Goal: Task Accomplishment & Management: Complete application form

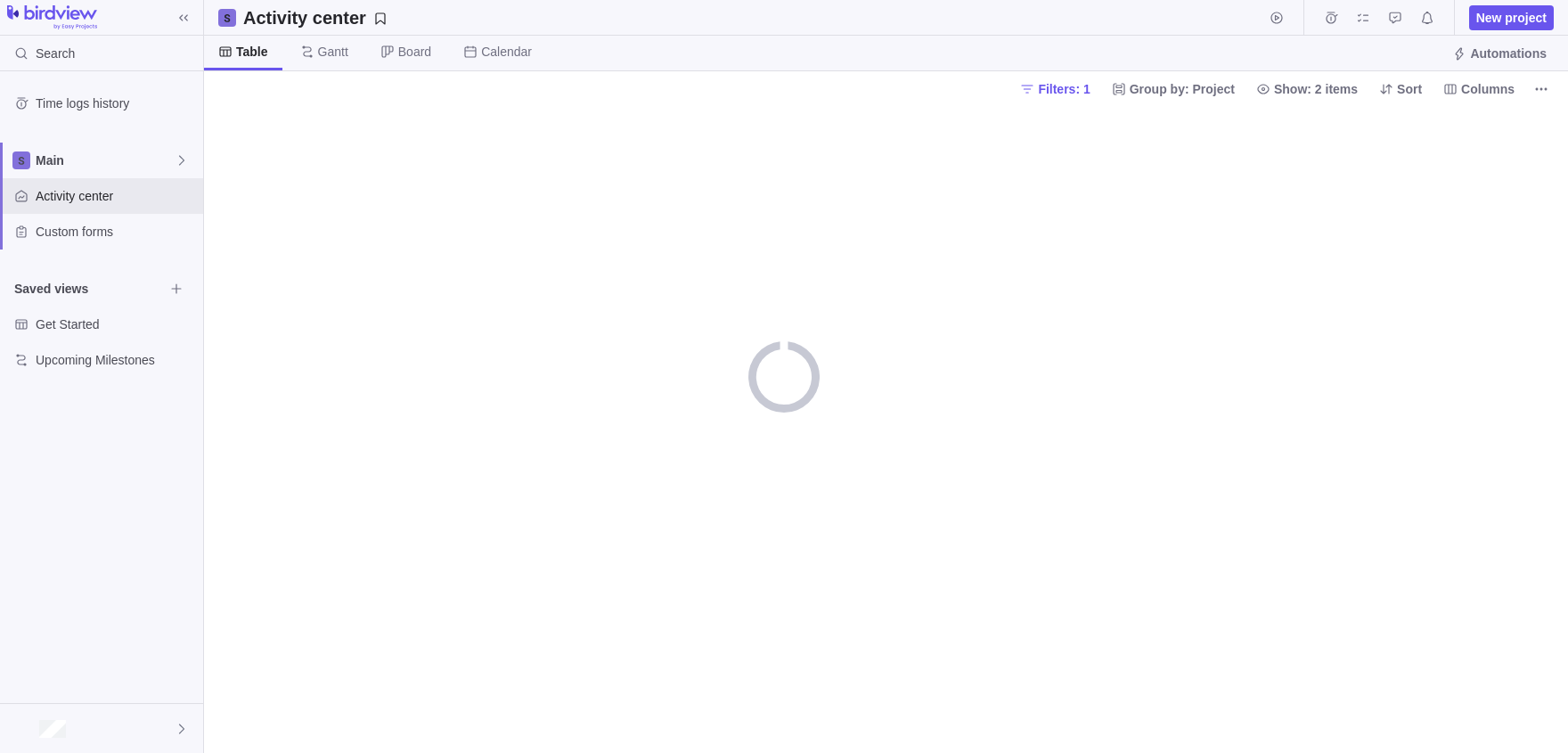
click at [1537, 89] on icon "More actions" at bounding box center [1537, 88] width 3 height 3
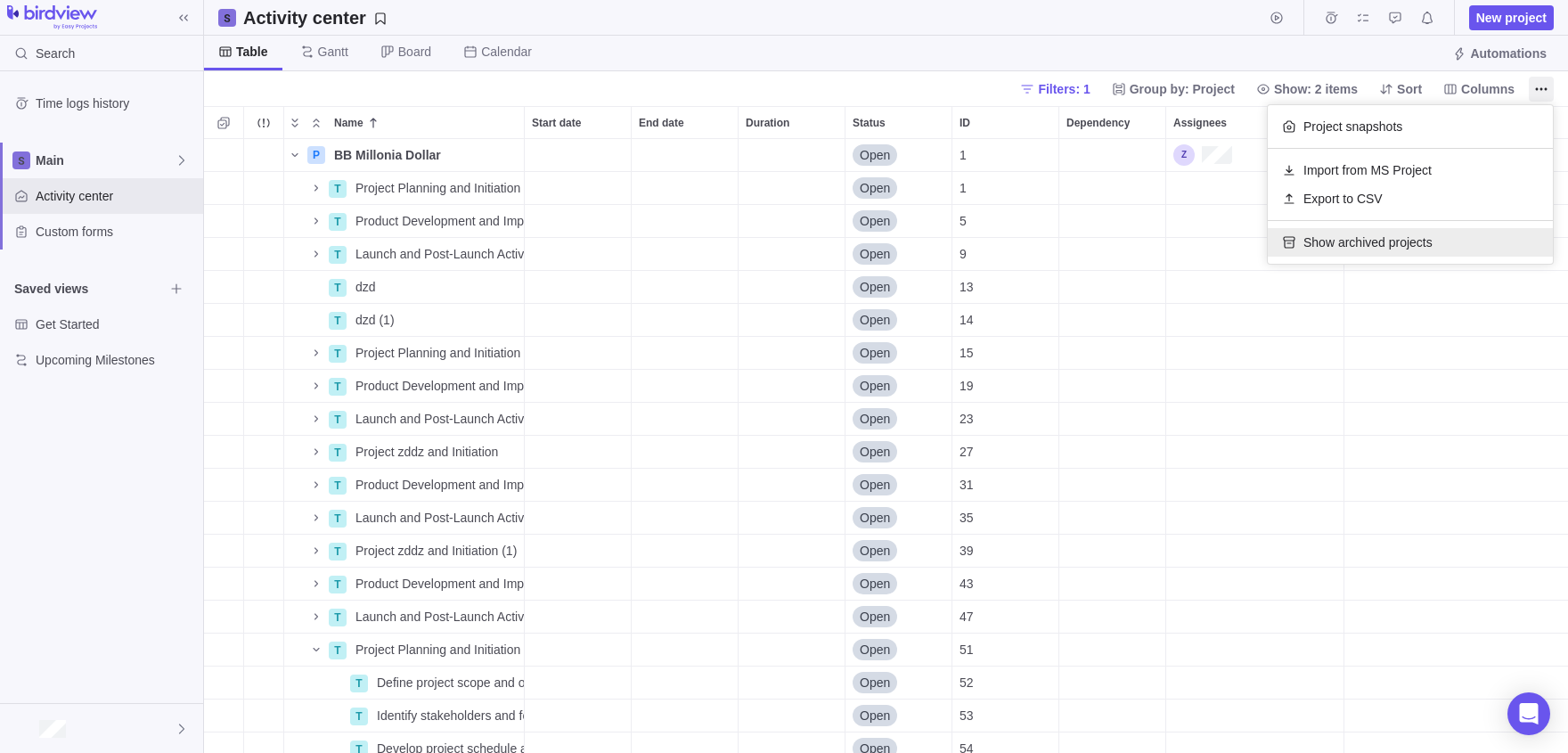
scroll to position [614, 1364]
click at [615, 225] on body "Search Time logs history Main Activity center Custom forms Saved views Get Star…" at bounding box center [784, 376] width 1568 height 753
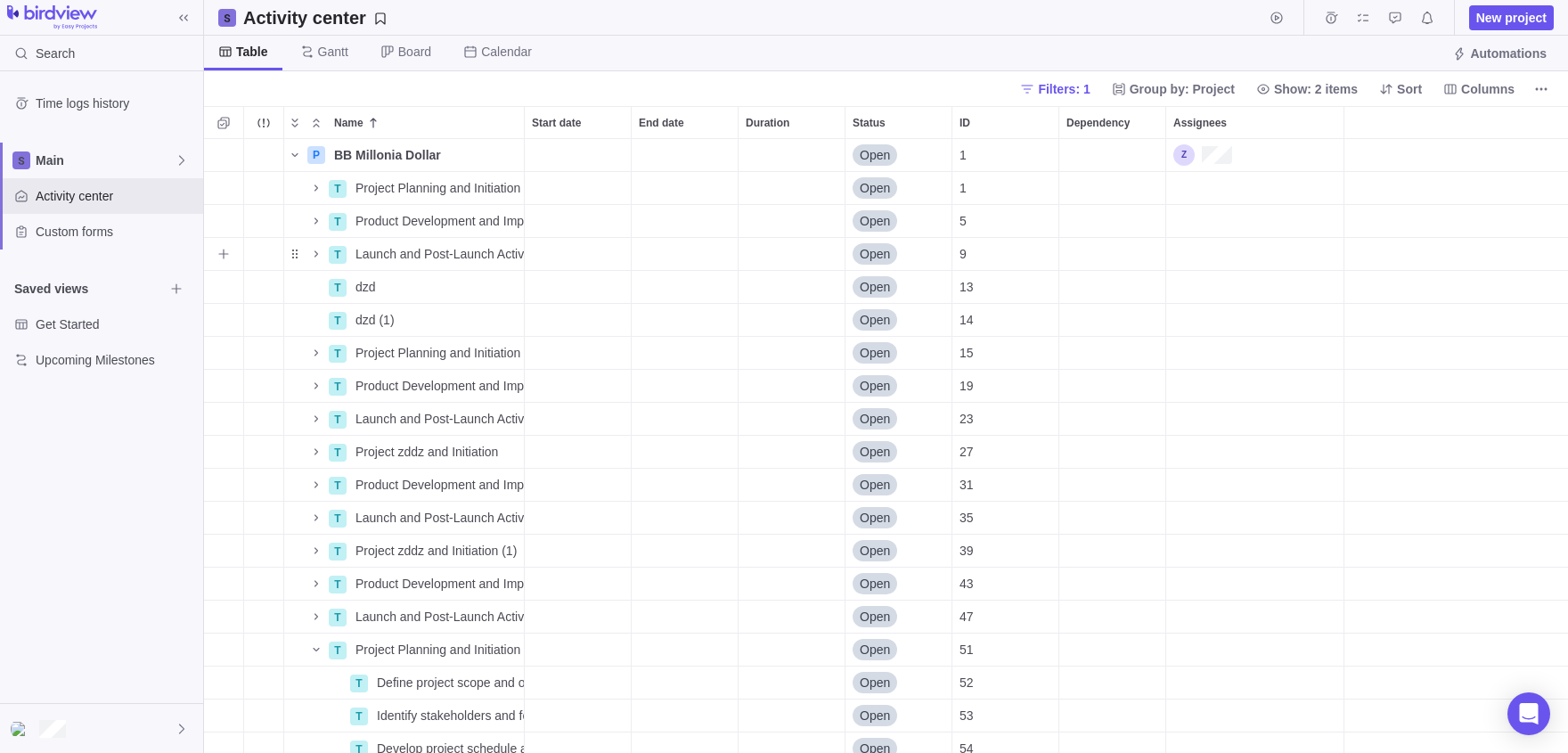
click at [563, 241] on div "Start date" at bounding box center [577, 254] width 106 height 32
click at [404, 257] on div "P BB Millonia Dollar Details Open 1 T Project Planning and Initiation Details O…" at bounding box center [886, 446] width 1364 height 614
click at [312, 244] on span "Name" at bounding box center [316, 254] width 21 height 25
click at [301, 245] on div "Name" at bounding box center [305, 254] width 43 height 25
click at [246, 252] on div "Trouble indication" at bounding box center [263, 254] width 39 height 32
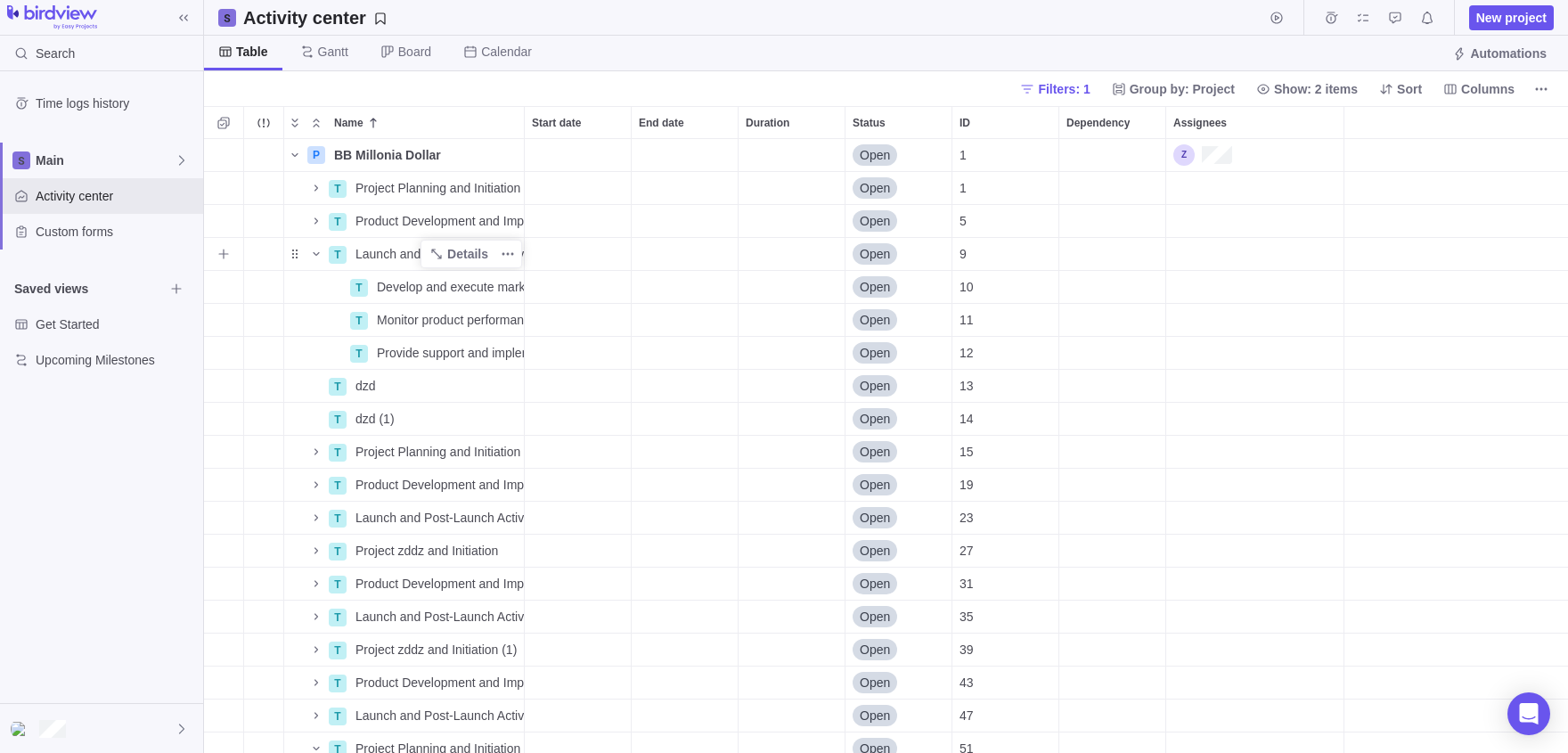
click at [342, 249] on div "T" at bounding box center [337, 255] width 18 height 18
click at [447, 261] on div "P BB Millonia Dollar Details Open 1 T Project Planning and Initiation Details O…" at bounding box center [886, 446] width 1364 height 614
click at [454, 250] on span "Details" at bounding box center [468, 254] width 41 height 18
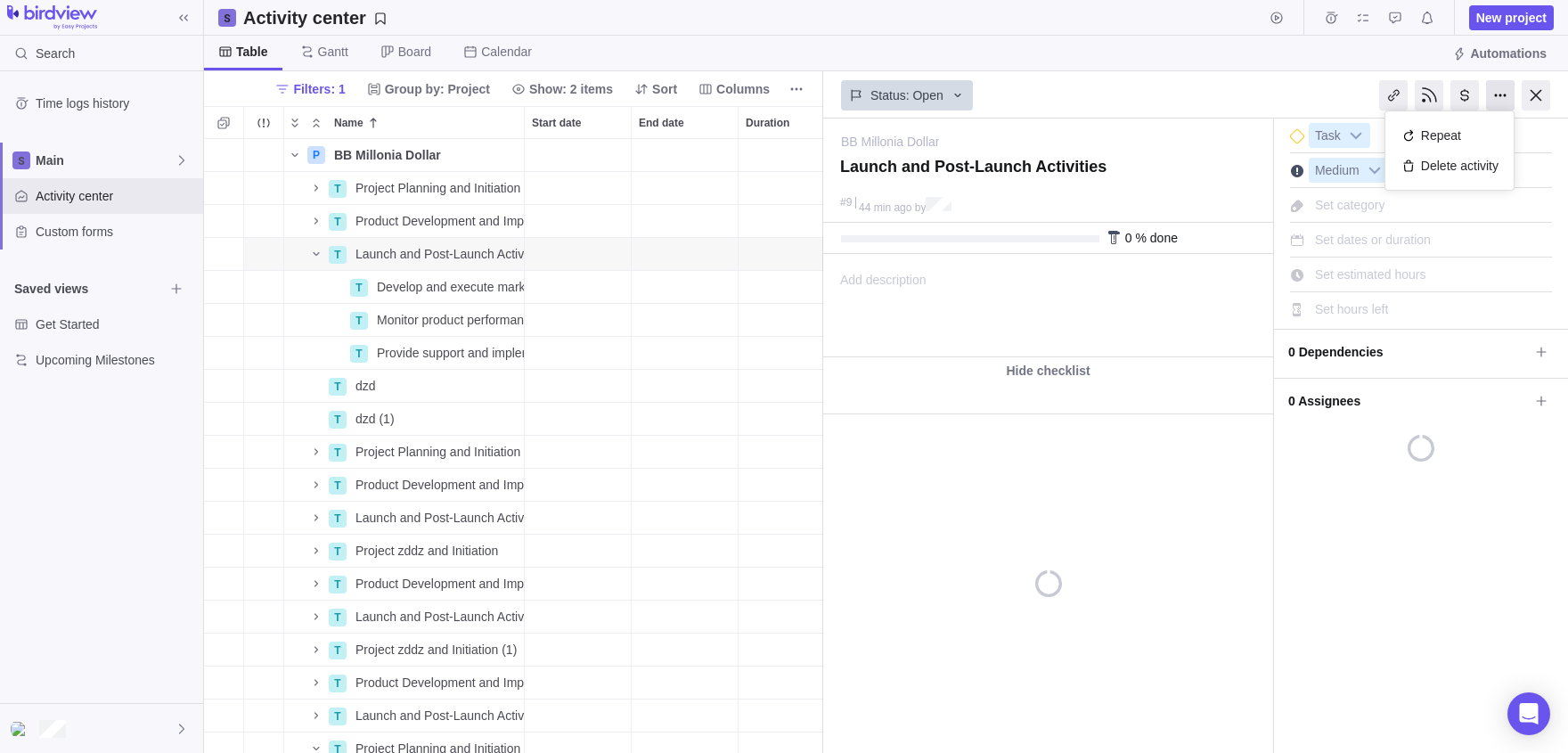
click at [1486, 87] on div at bounding box center [1500, 95] width 29 height 31
click at [1065, 75] on div "Status: Open" at bounding box center [1047, 94] width 449 height 41
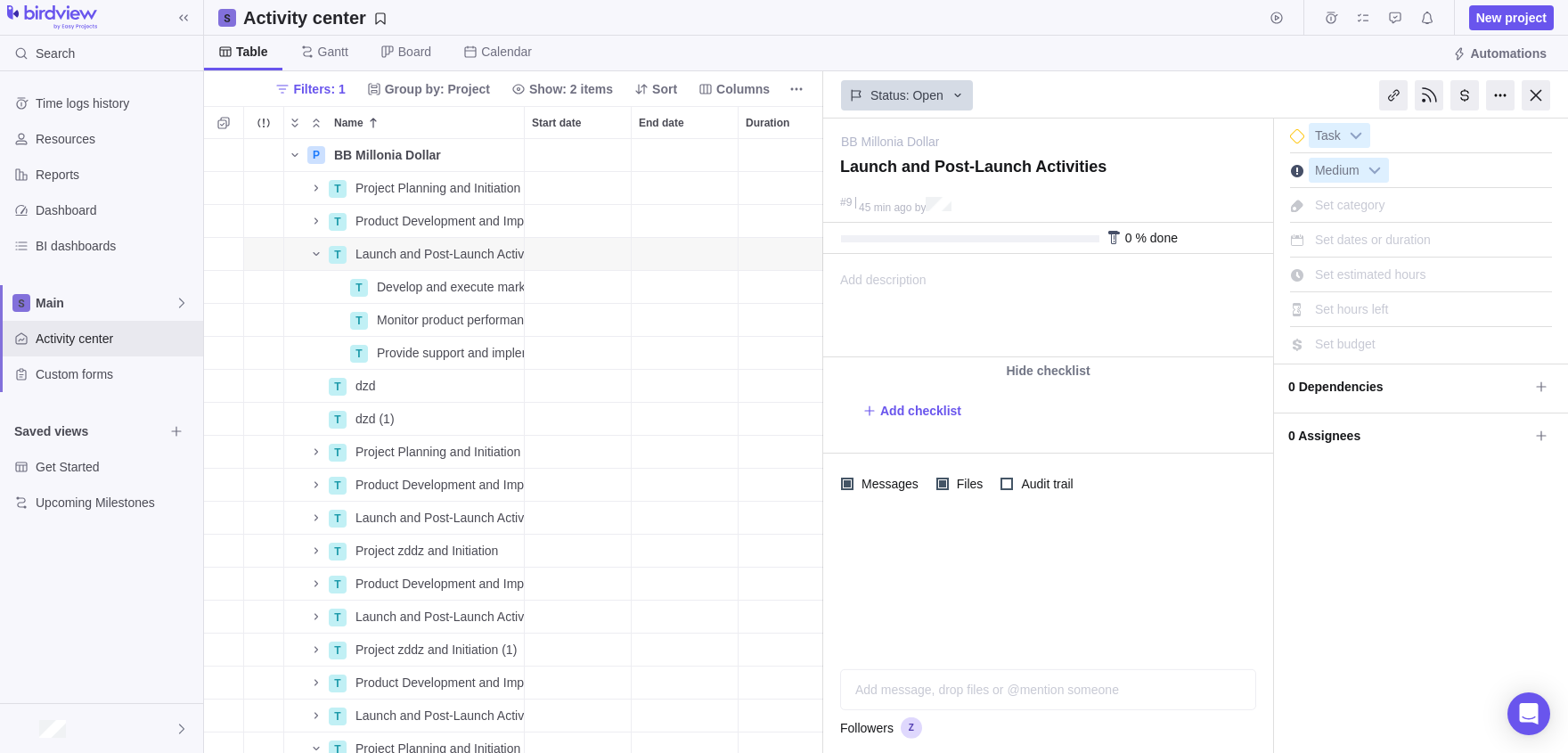
scroll to position [614, 619]
click at [1495, 101] on div at bounding box center [1500, 95] width 29 height 31
click at [1265, 45] on div "Table Gantt Board Calendar Automations" at bounding box center [886, 52] width 1364 height 35
click at [1527, 91] on div at bounding box center [1536, 95] width 29 height 31
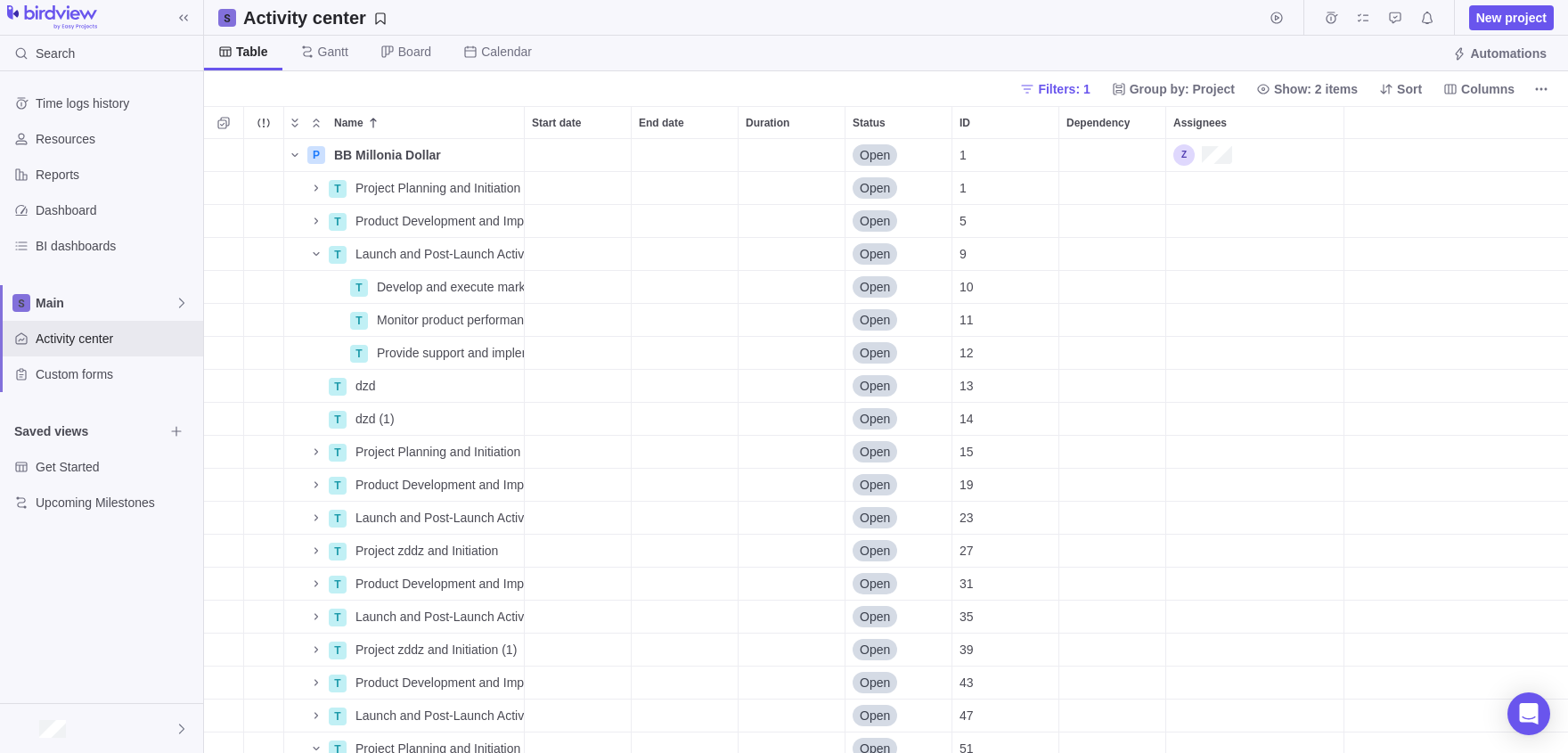
scroll to position [614, 1364]
click at [1541, 80] on span "More actions" at bounding box center [1541, 89] width 25 height 25
click at [1502, 19] on body "Search Time logs history Resources Reports Dashboard BI dashboards Main Activit…" at bounding box center [784, 376] width 1568 height 753
click at [1502, 19] on span "New project" at bounding box center [1512, 17] width 71 height 18
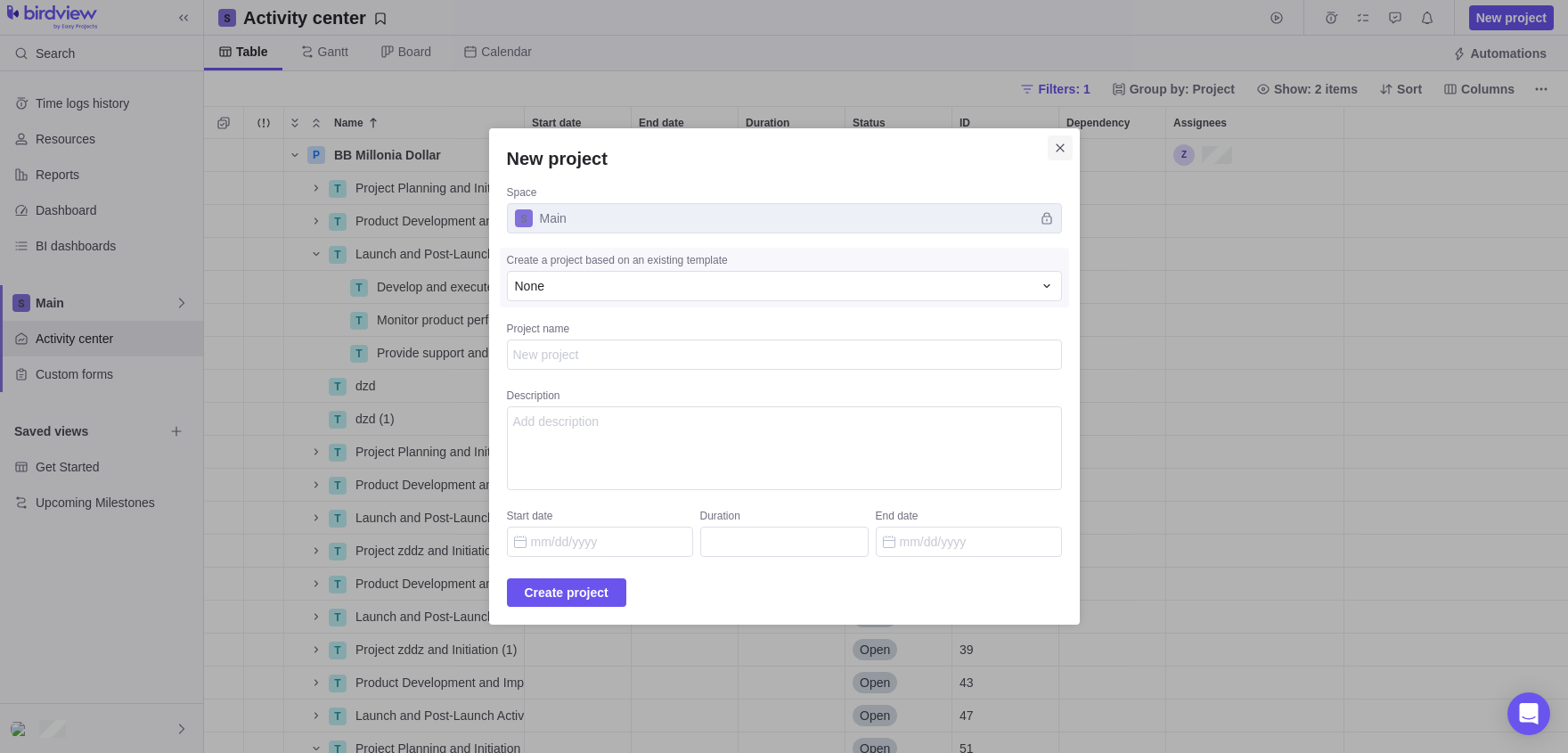
type textarea "x"
click at [1067, 151] on icon "Close" at bounding box center [1059, 147] width 14 height 14
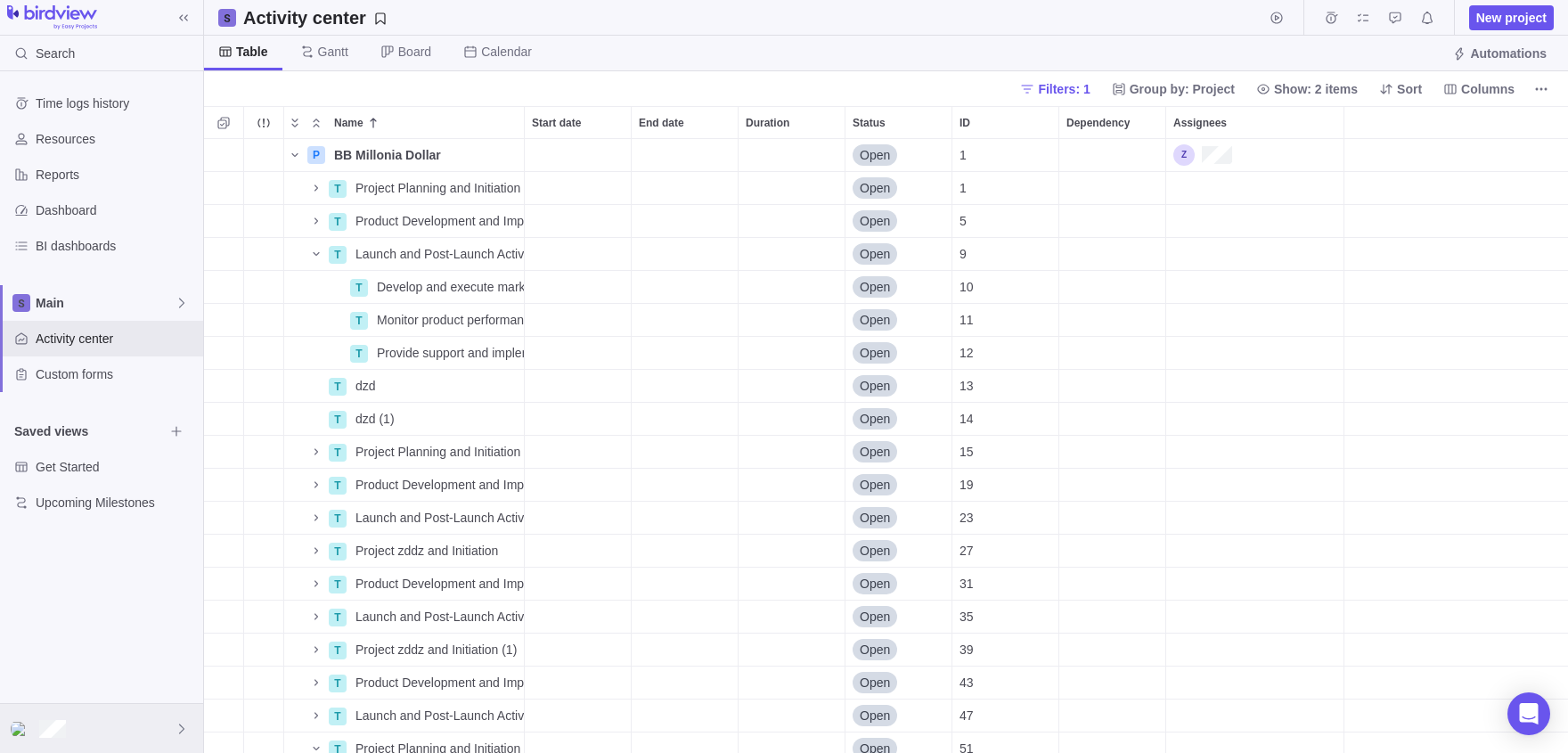
click at [122, 732] on div at bounding box center [101, 727] width 203 height 49
click at [68, 495] on span "Company settings" at bounding box center [101, 488] width 160 height 18
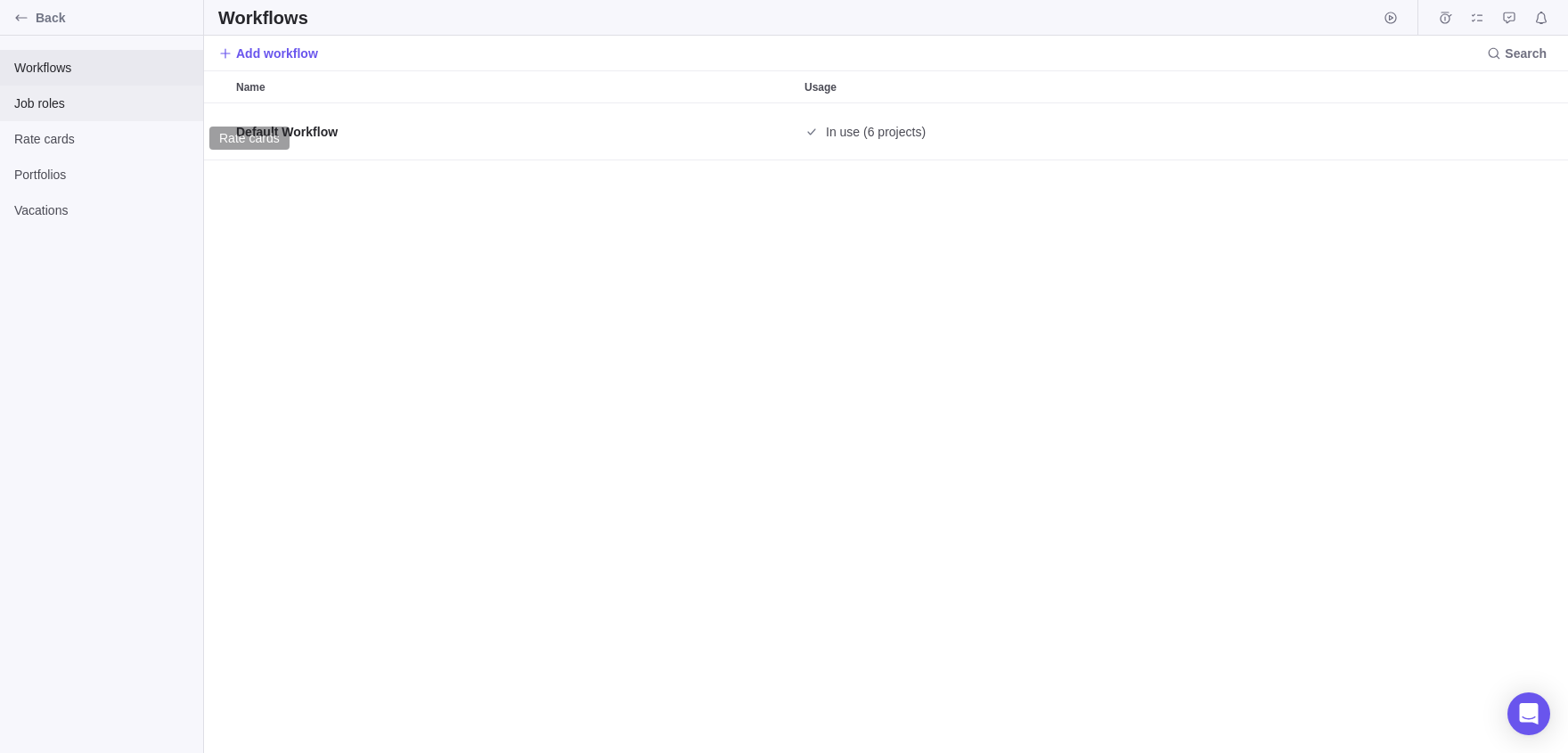
scroll to position [650, 1364]
click at [18, 98] on span "Job roles" at bounding box center [101, 103] width 175 height 18
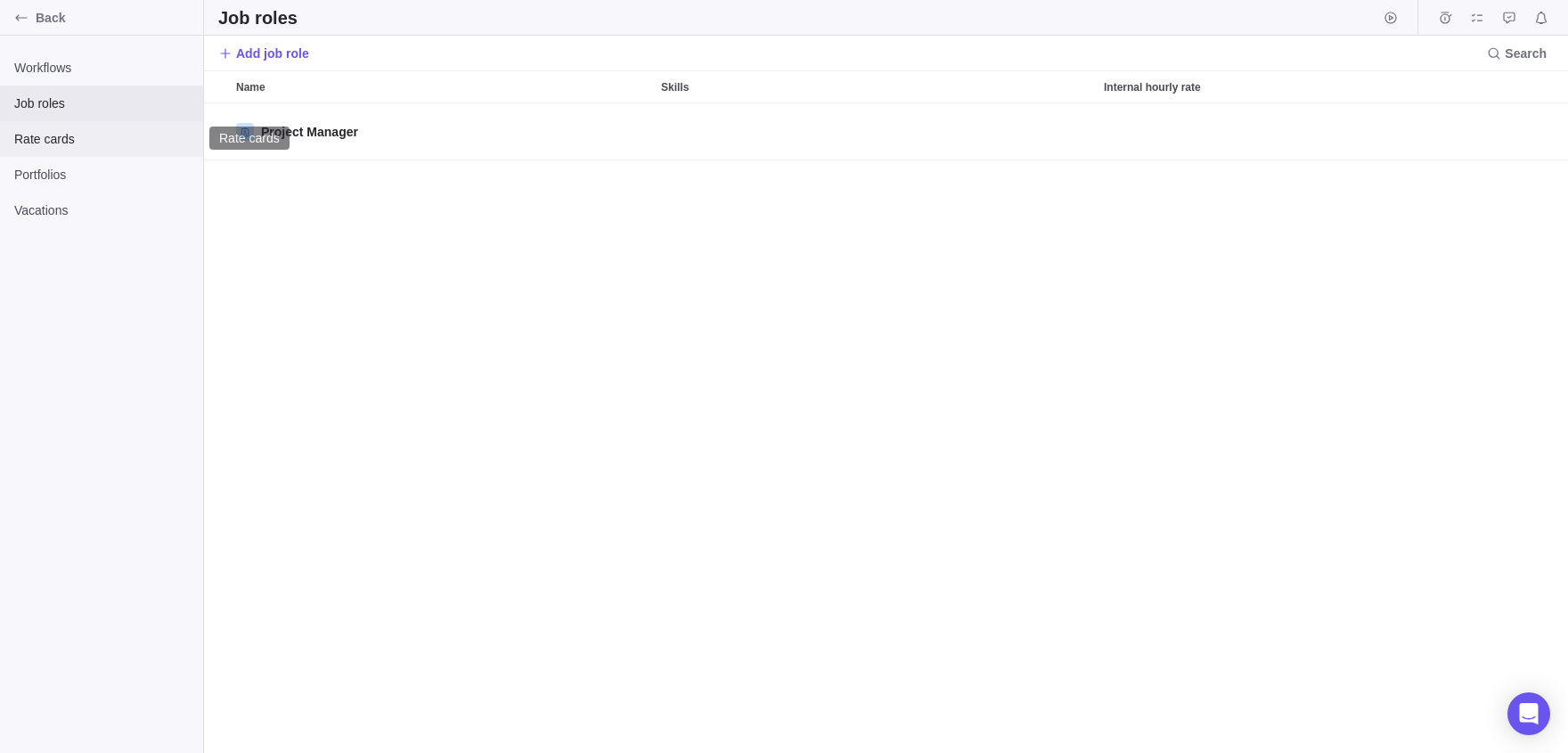
click at [73, 138] on span "Rate cards" at bounding box center [101, 138] width 175 height 18
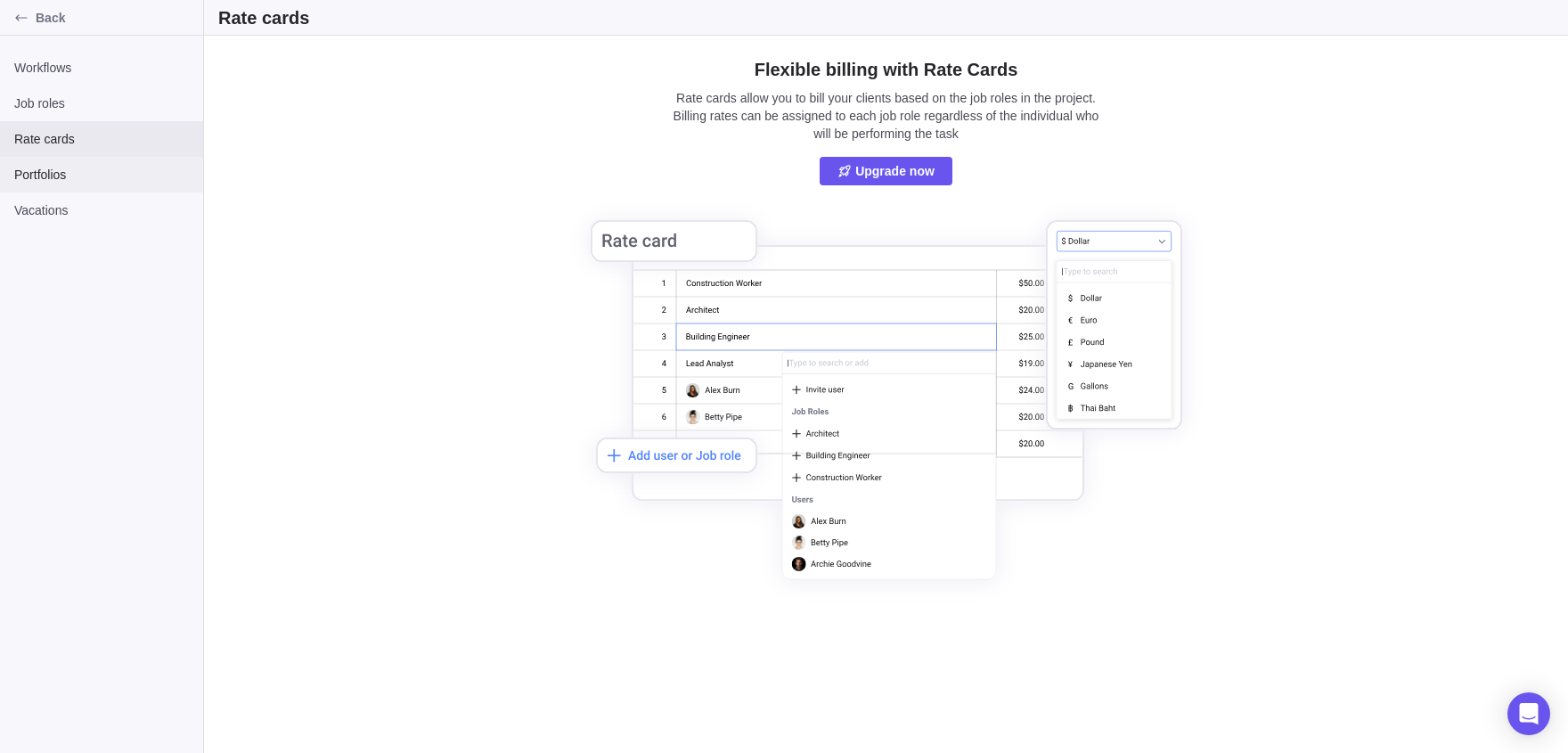
click at [97, 168] on span "Portfolios" at bounding box center [101, 175] width 175 height 18
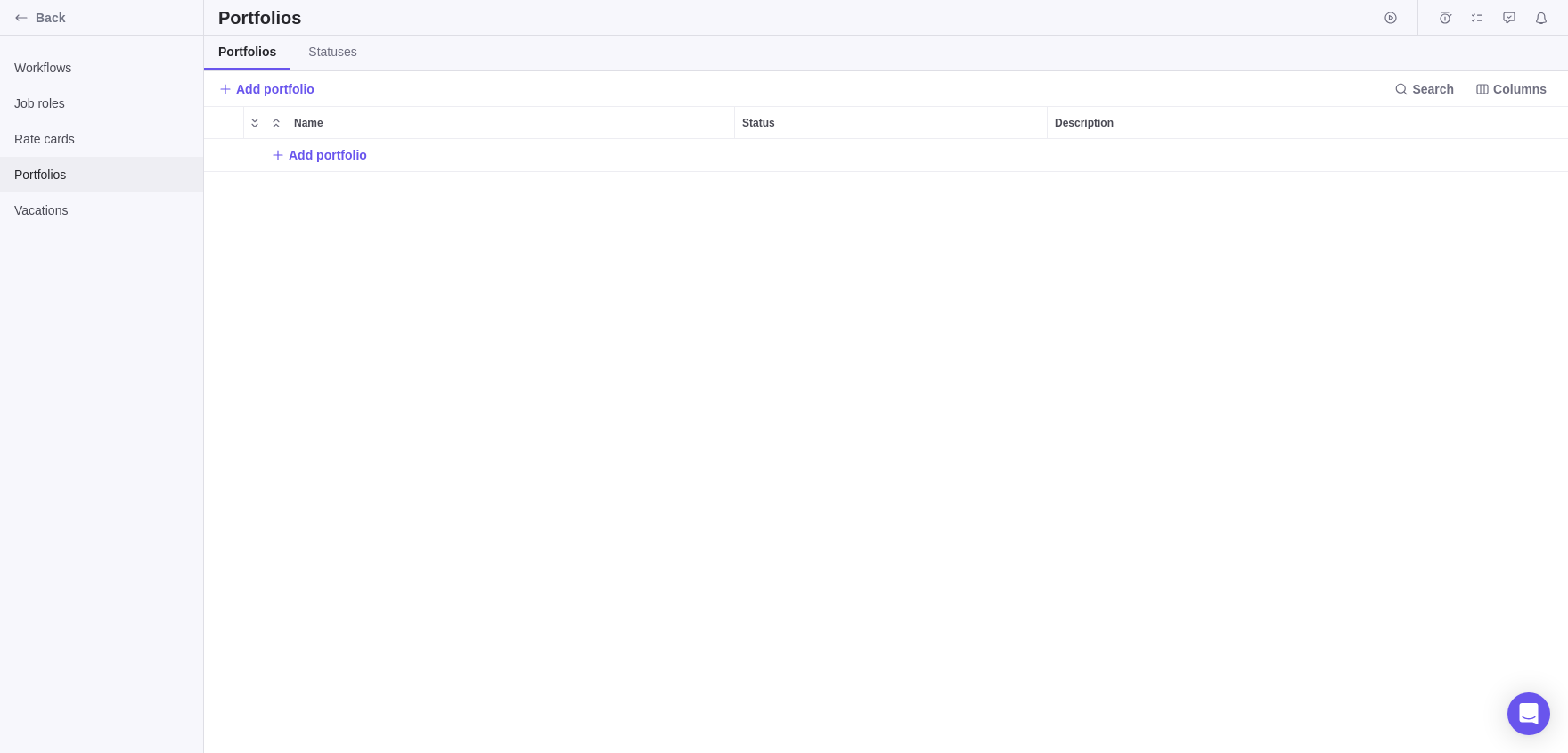
scroll to position [614, 1364]
click at [97, 168] on span "Portfolios" at bounding box center [101, 175] width 175 height 18
click at [85, 209] on span "Vacations" at bounding box center [101, 210] width 175 height 18
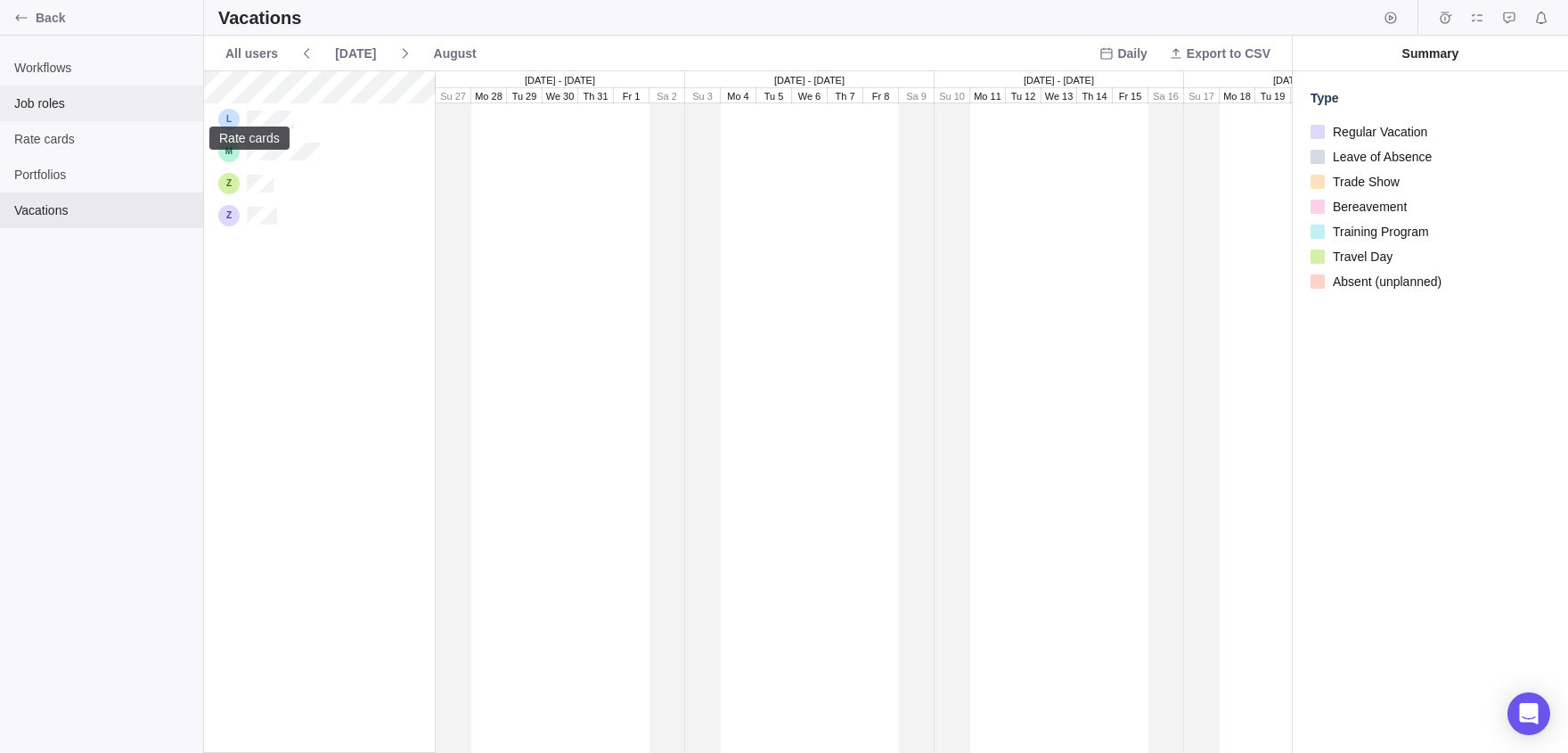
scroll to position [681, 1088]
click at [54, 117] on div "Job roles" at bounding box center [101, 103] width 203 height 35
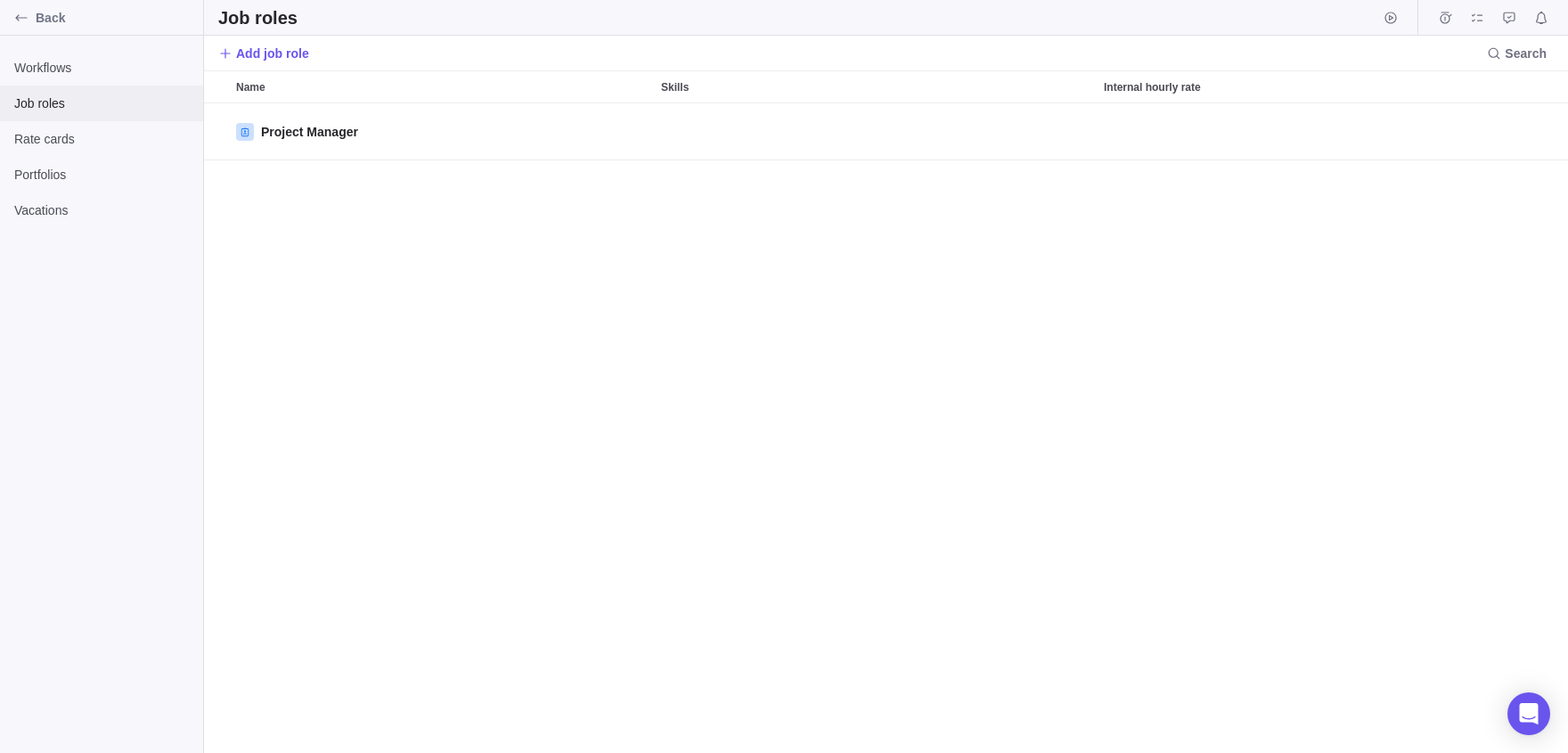
scroll to position [650, 1364]
click at [35, 140] on span "Customers" at bounding box center [101, 138] width 175 height 18
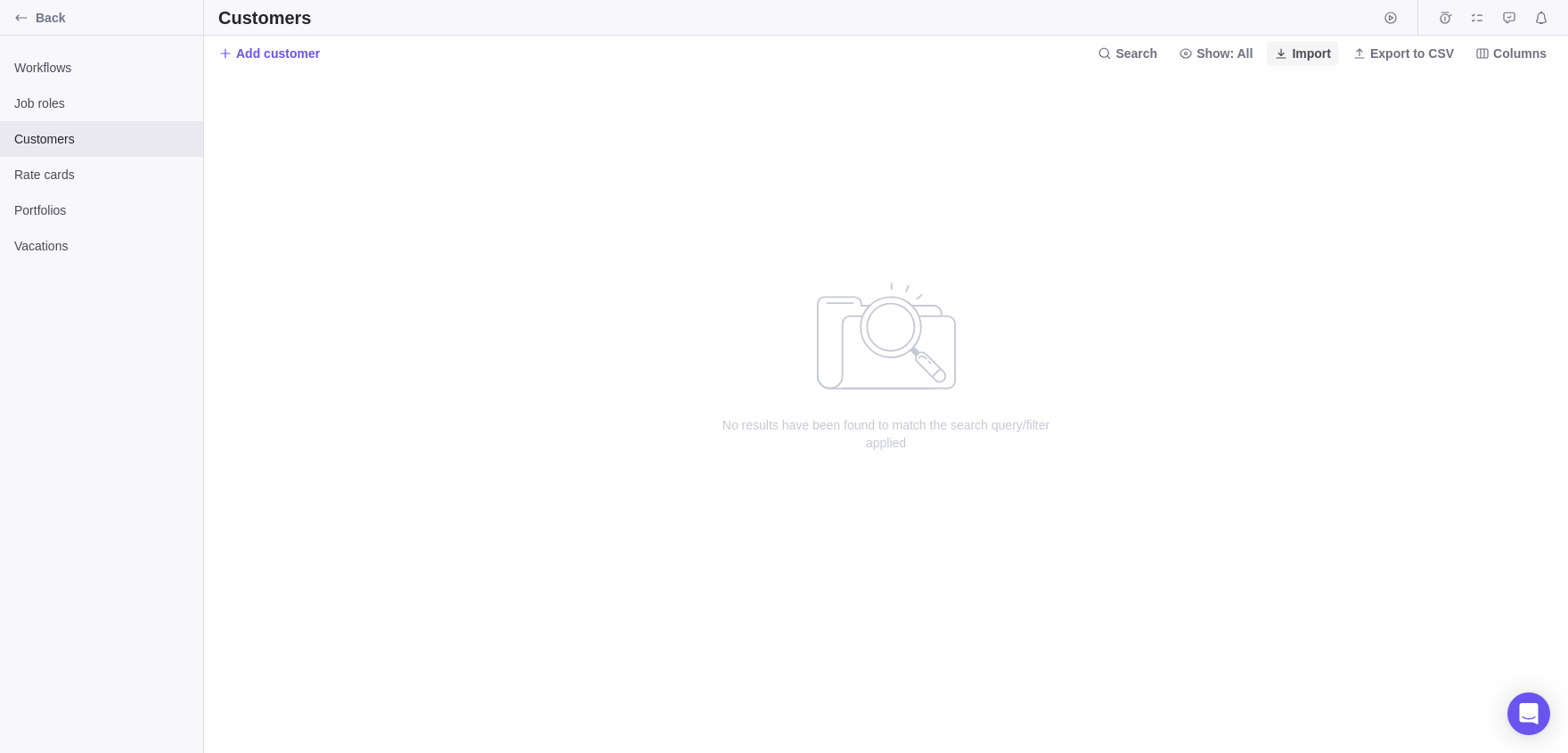
click at [1295, 58] on span "Import" at bounding box center [1310, 53] width 39 height 18
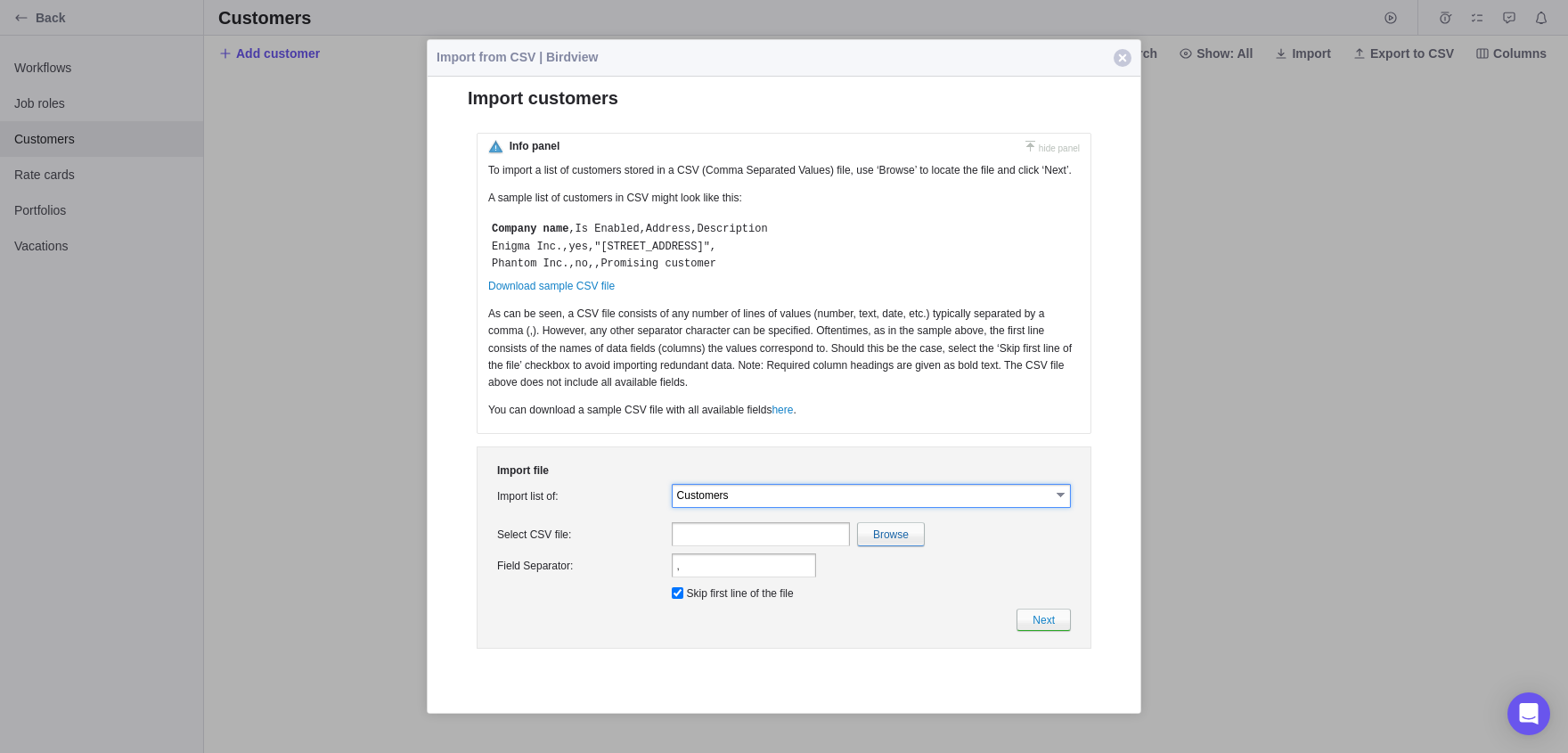
click at [743, 502] on input "Customers" at bounding box center [863, 494] width 373 height 15
click at [703, 545] on input "text" at bounding box center [761, 533] width 178 height 24
click at [676, 471] on div "Import file Import list of: Customers select Project is a required field. Proje…" at bounding box center [784, 547] width 615 height 202
click at [876, 544] on input "file" at bounding box center [502, 533] width 843 height 22
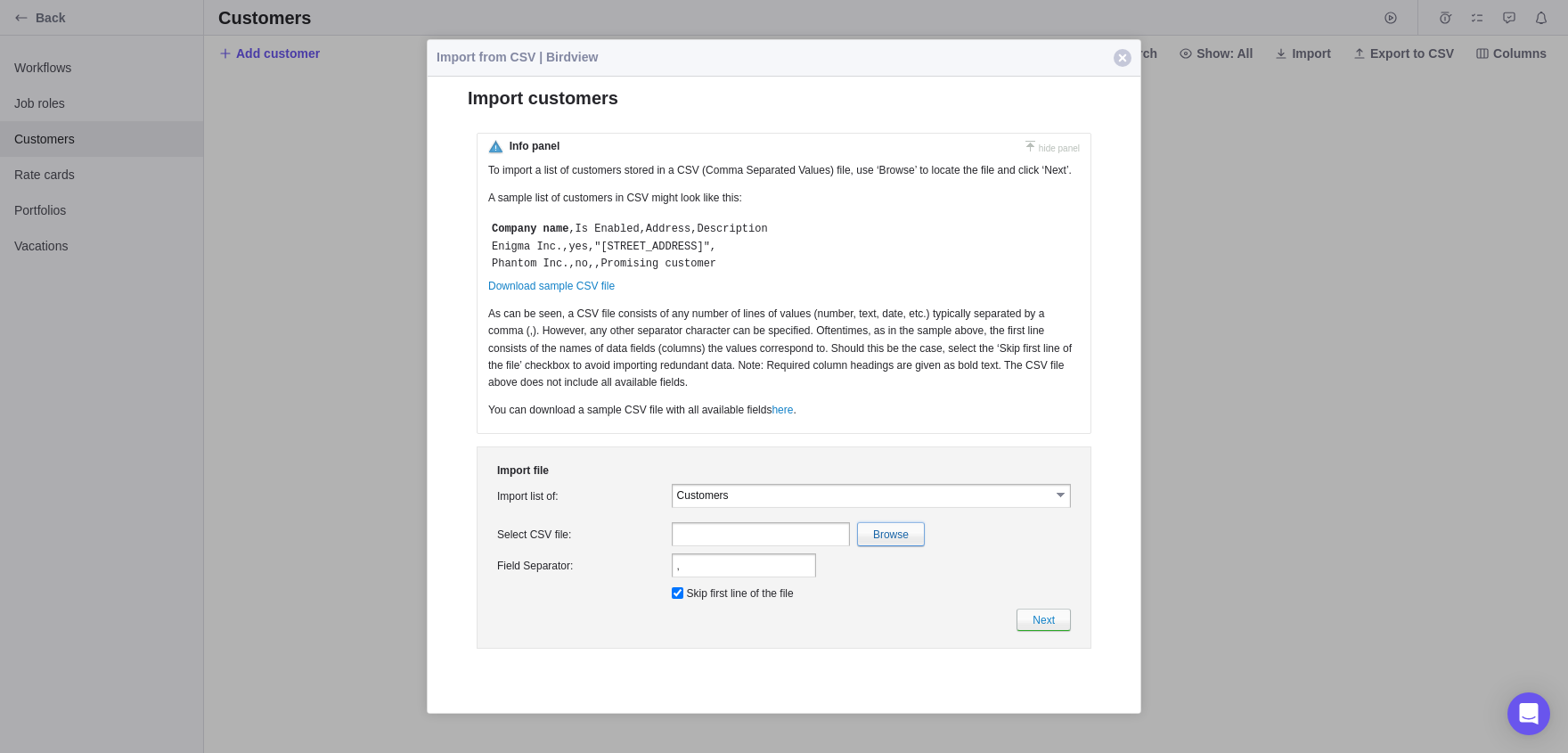
type input "C:\fakepath\CustomersImport.csv"
type input "CustomersImport.csv"
click at [879, 544] on input "file" at bounding box center [502, 533] width 843 height 22
type input "C:\fakepath\tttt.csv"
type input "tttt.csv"
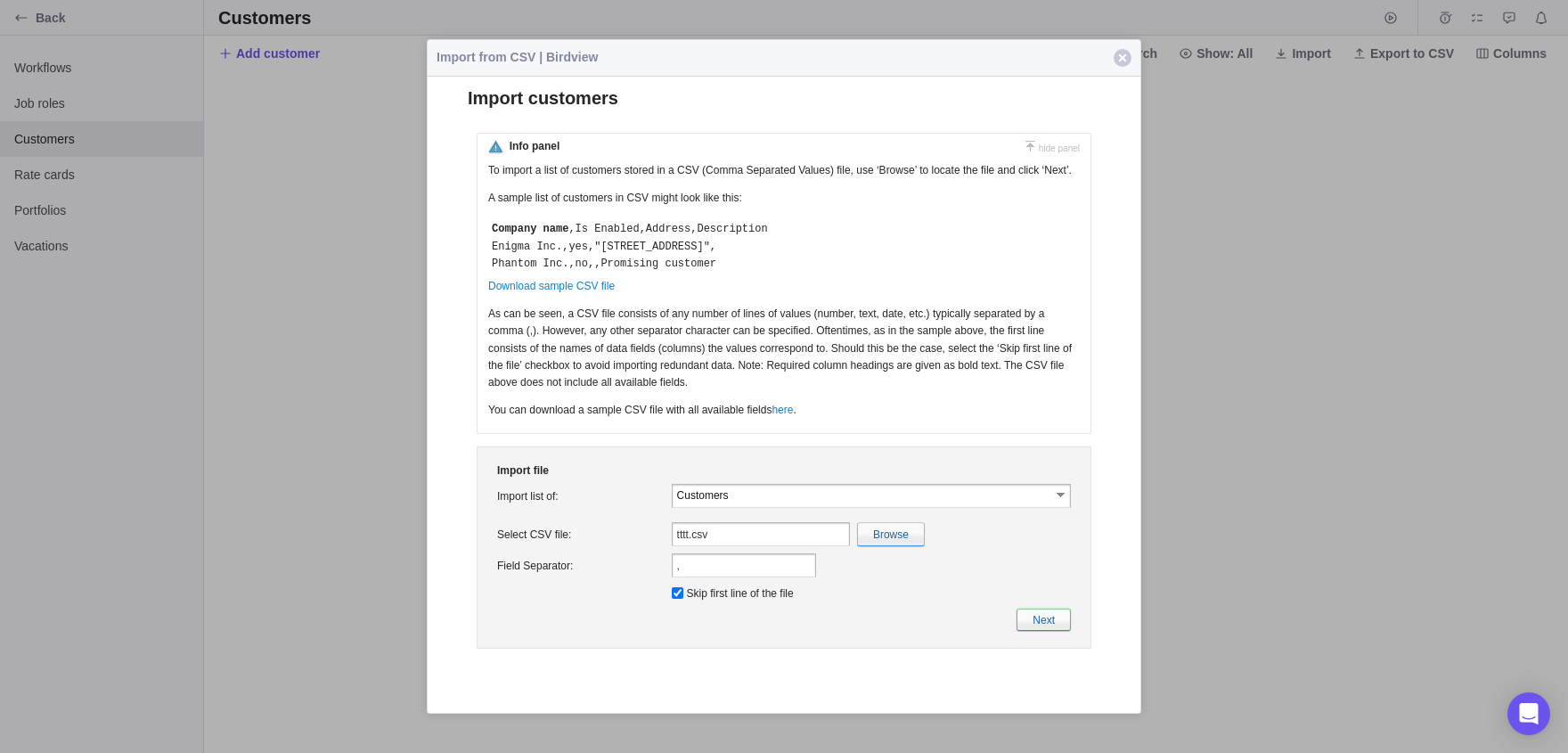
click at [1026, 630] on link "Next" at bounding box center [1043, 618] width 54 height 22
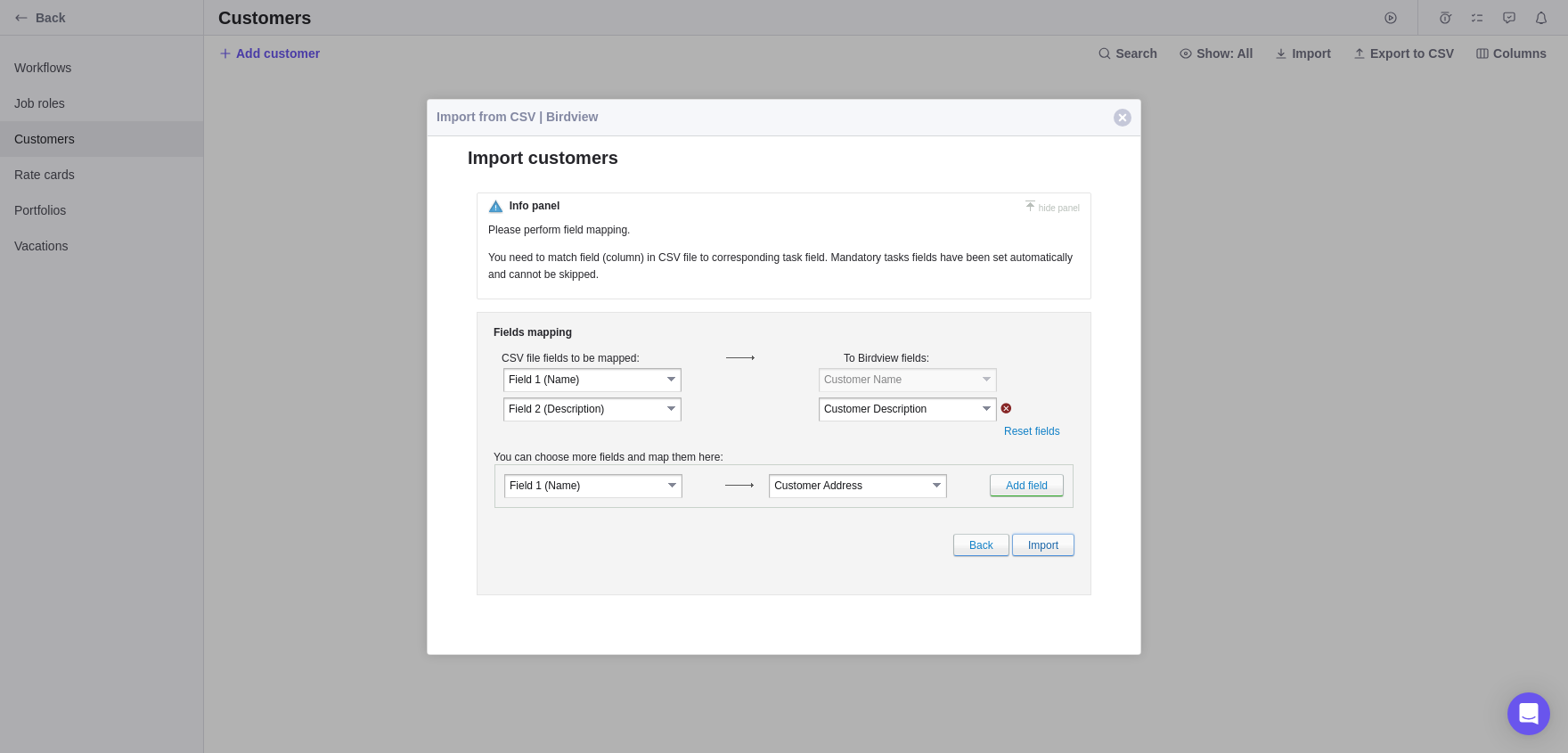
click at [1029, 551] on link "Import" at bounding box center [1042, 543] width 62 height 22
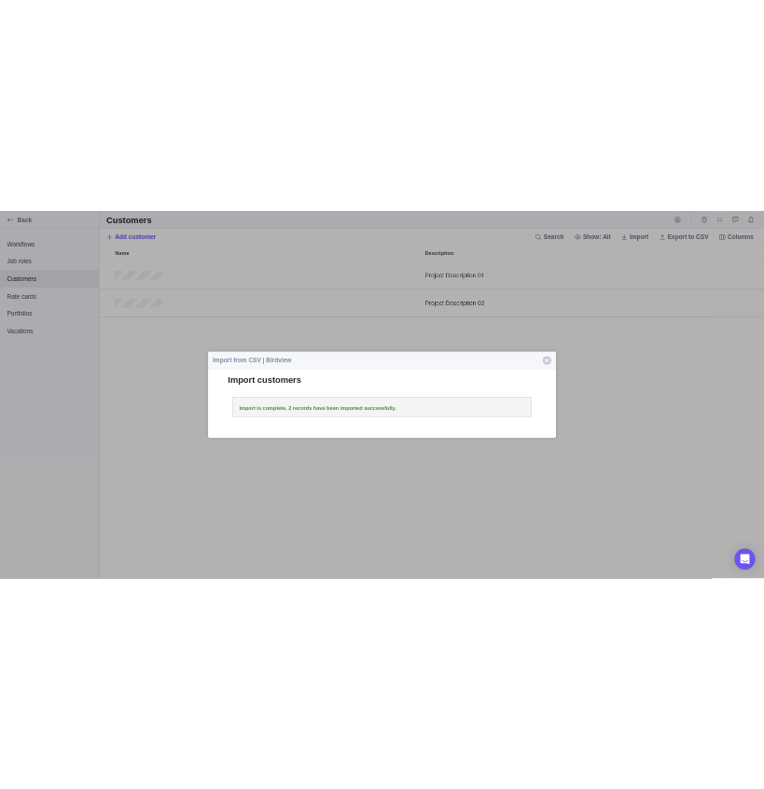
scroll to position [681, 1429]
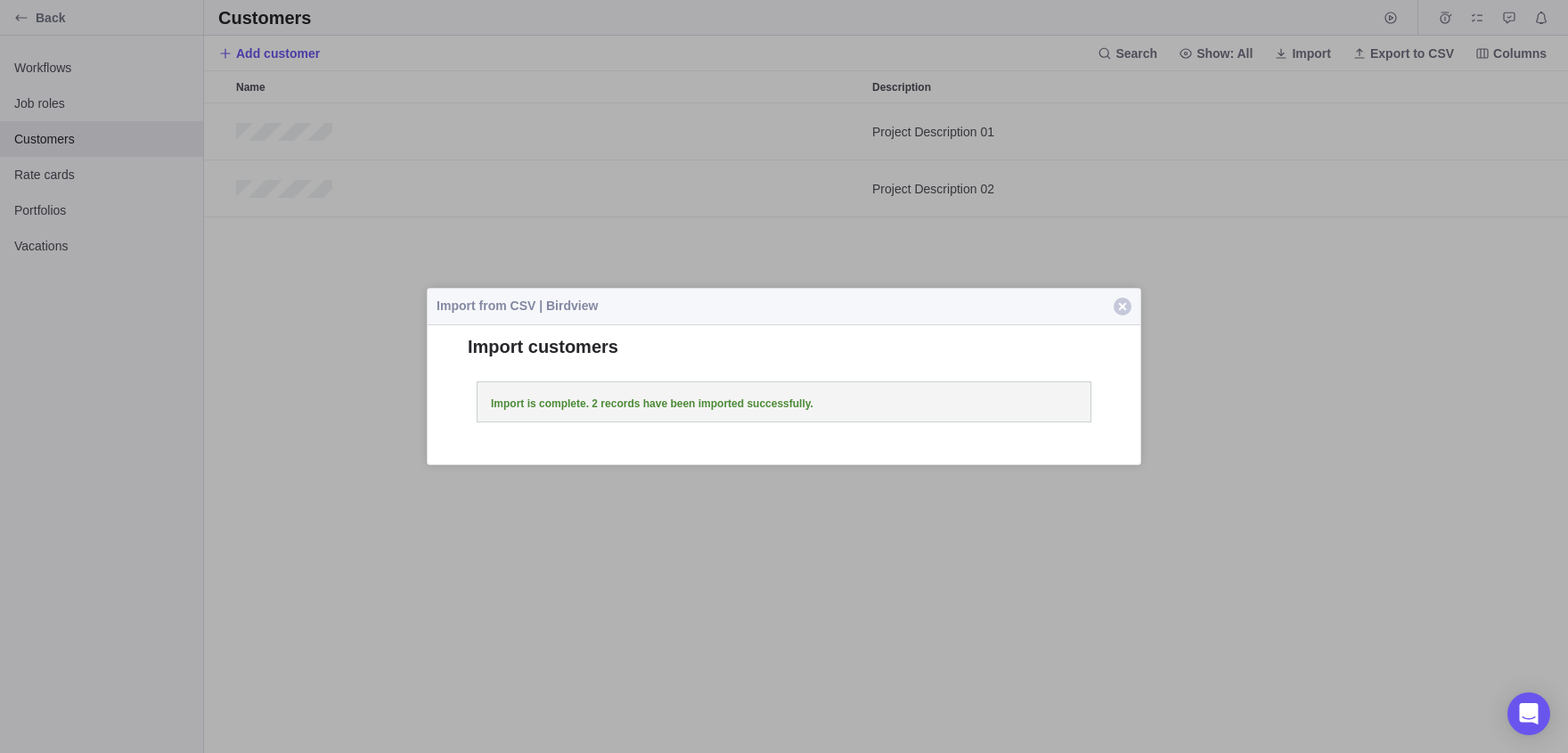
click at [1120, 295] on button "Close" at bounding box center [1121, 305] width 35 height 35
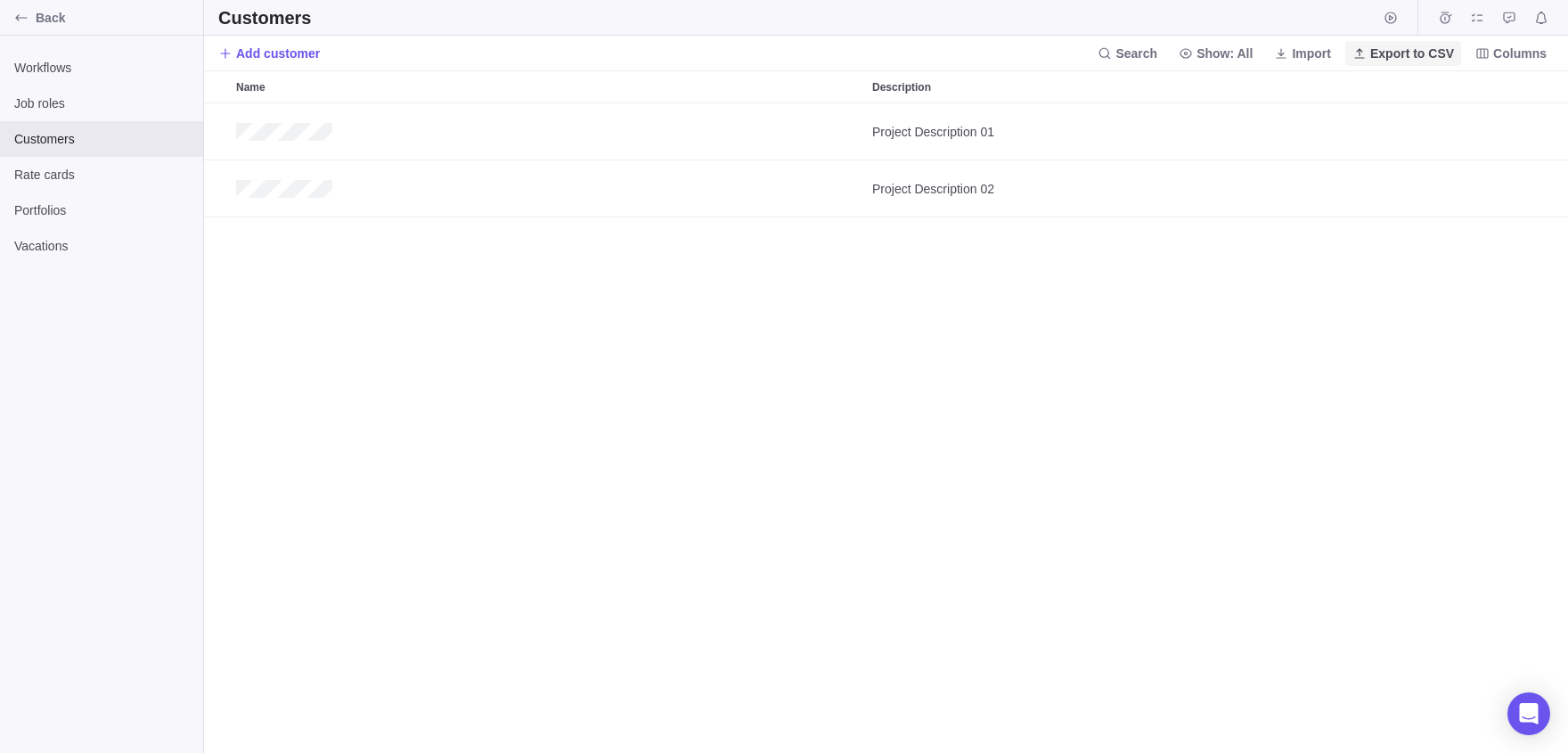
click at [1401, 52] on span "Export to CSV" at bounding box center [1412, 53] width 84 height 18
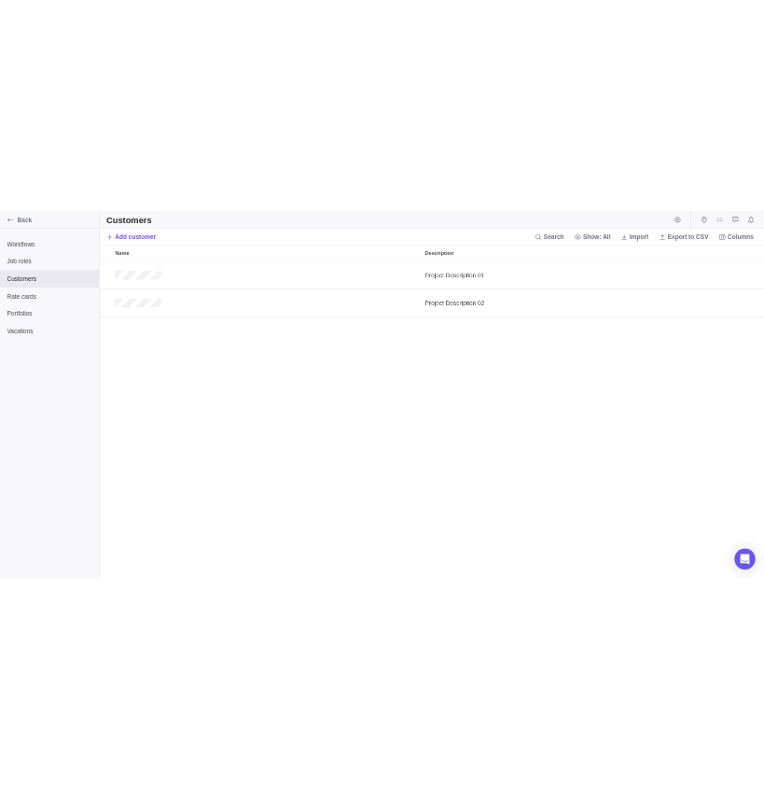
scroll to position [681, 550]
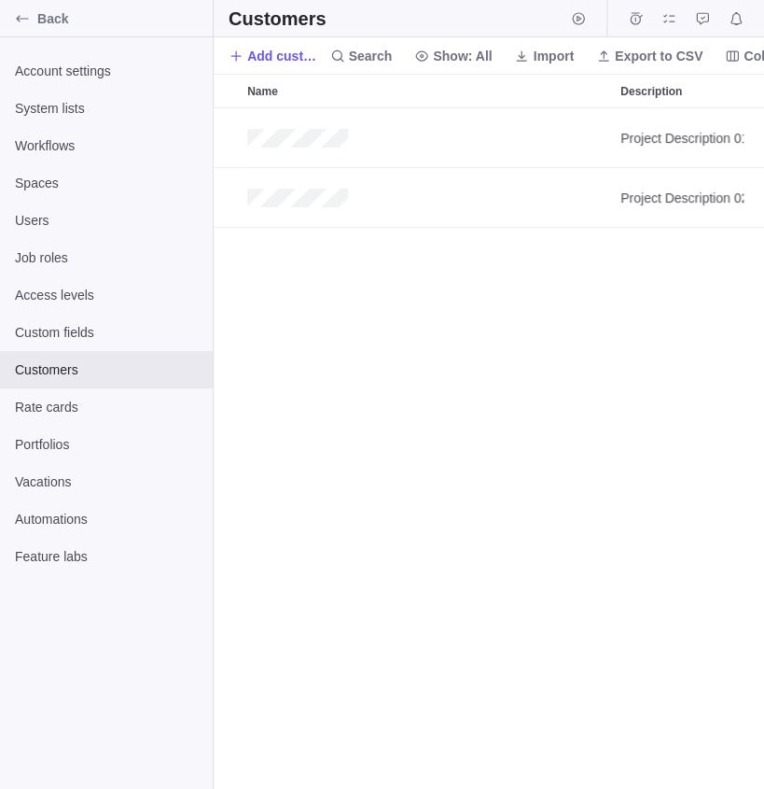
scroll to position [681, 550]
click at [47, 229] on span "Users" at bounding box center [106, 220] width 183 height 19
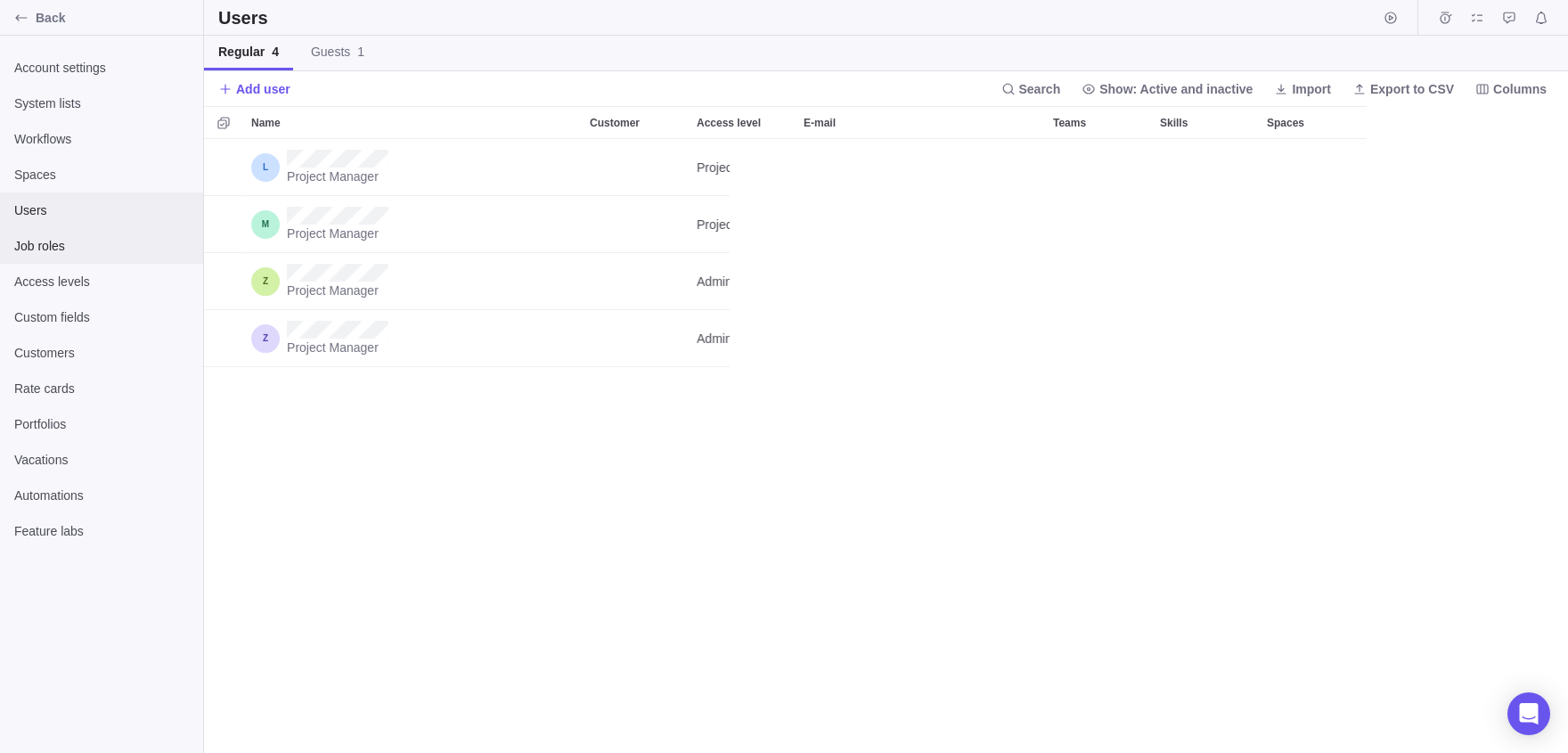
scroll to position [614, 1364]
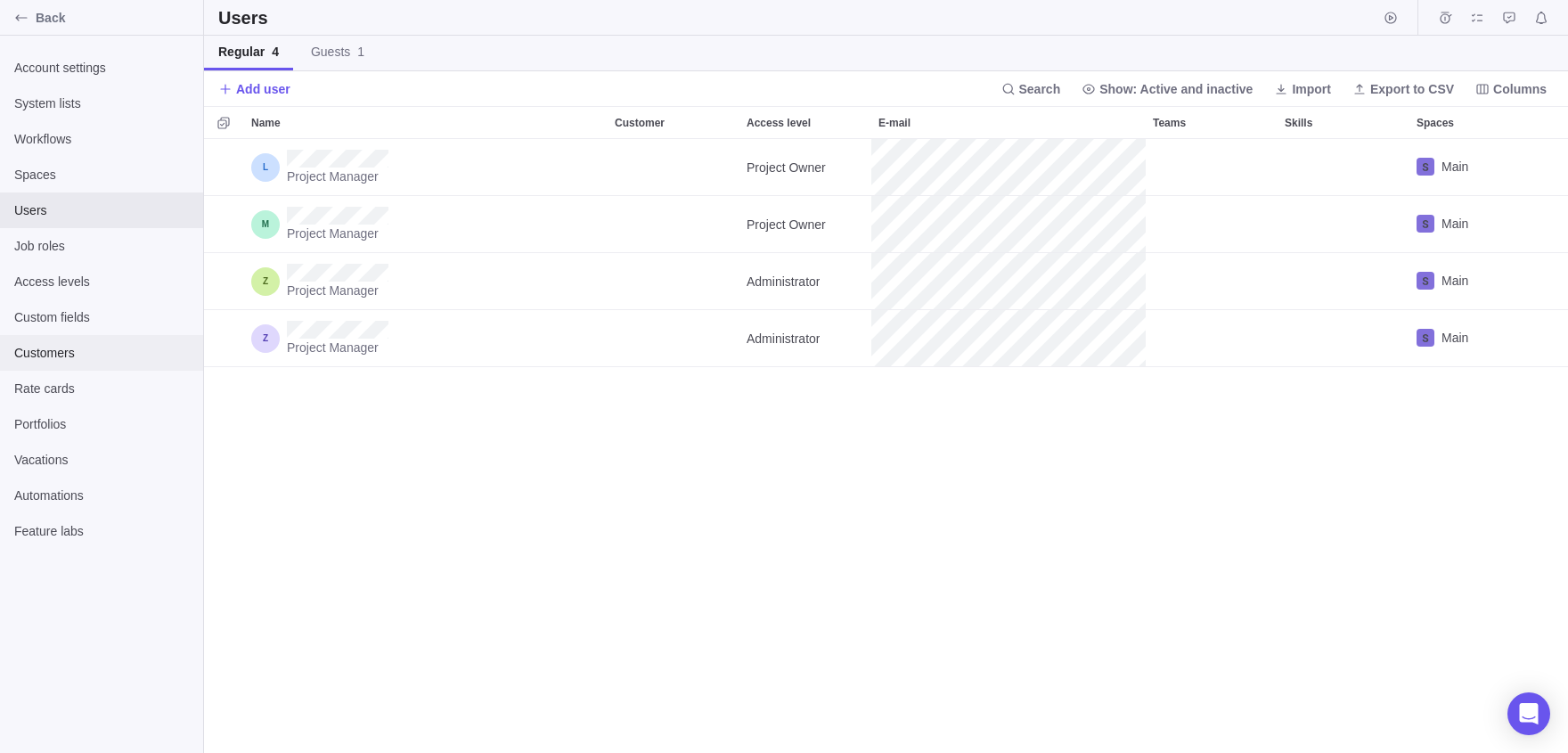
click at [100, 345] on span "Customers" at bounding box center [101, 352] width 175 height 18
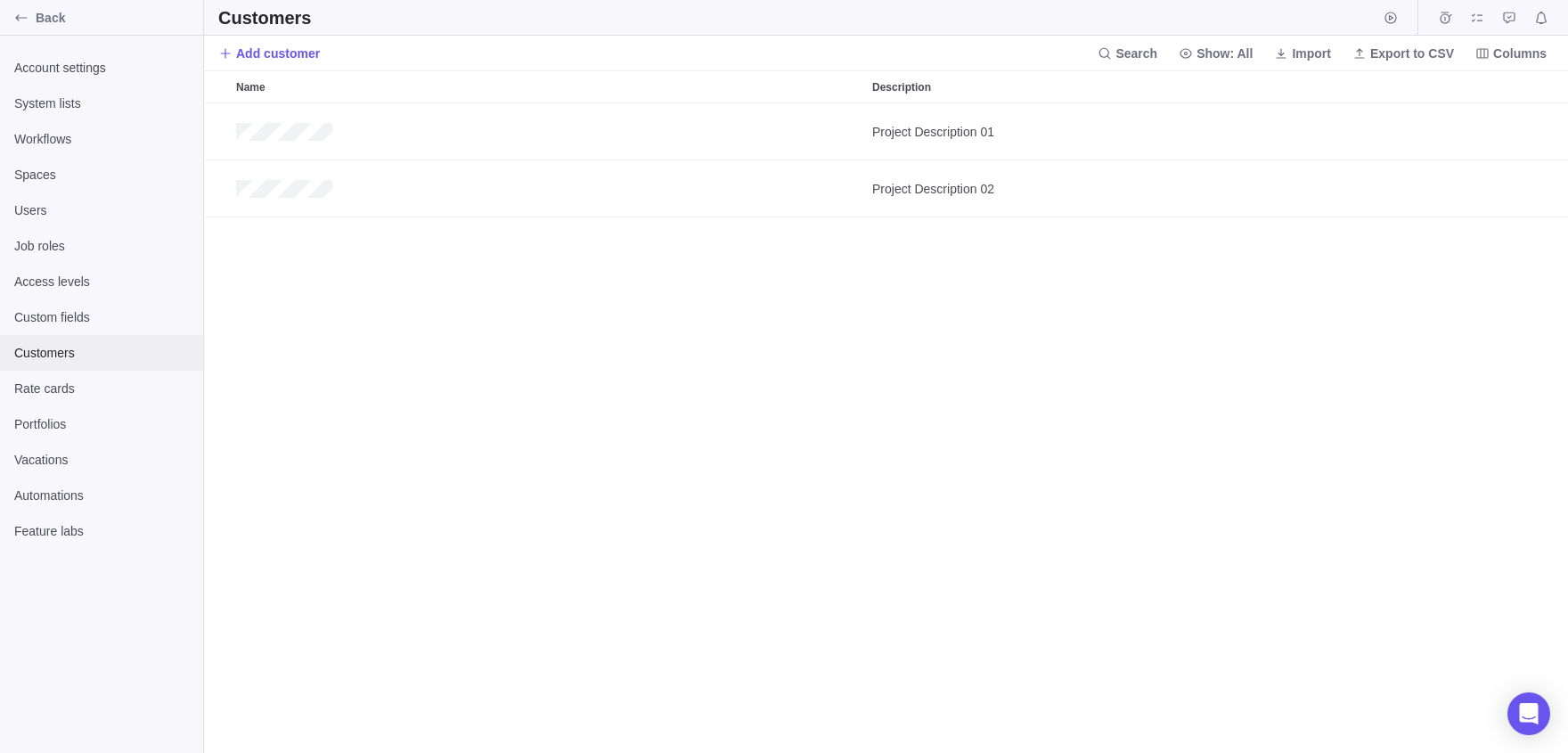
scroll to position [650, 1364]
click at [729, 48] on span "Import" at bounding box center [1310, 53] width 39 height 18
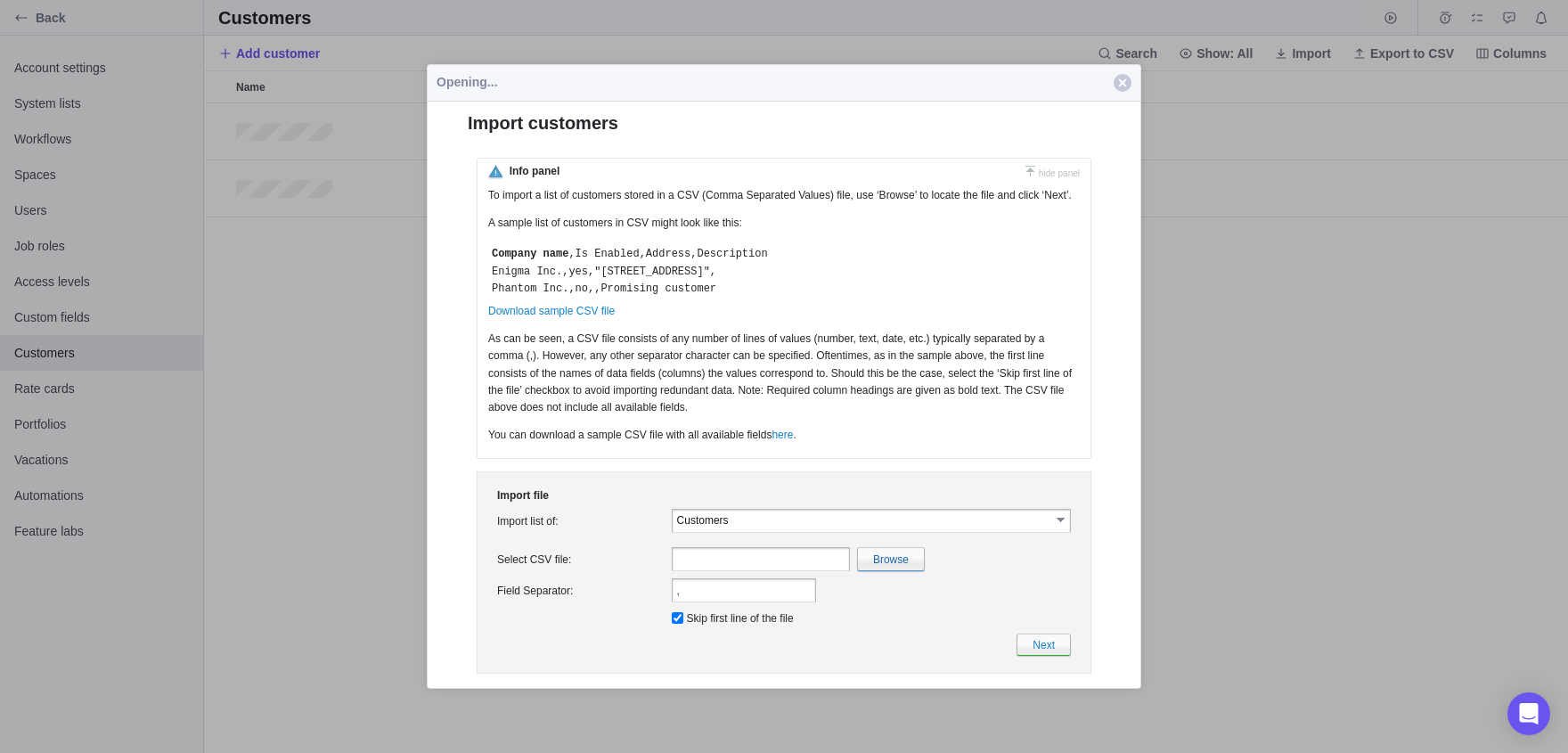
scroll to position [0, 0]
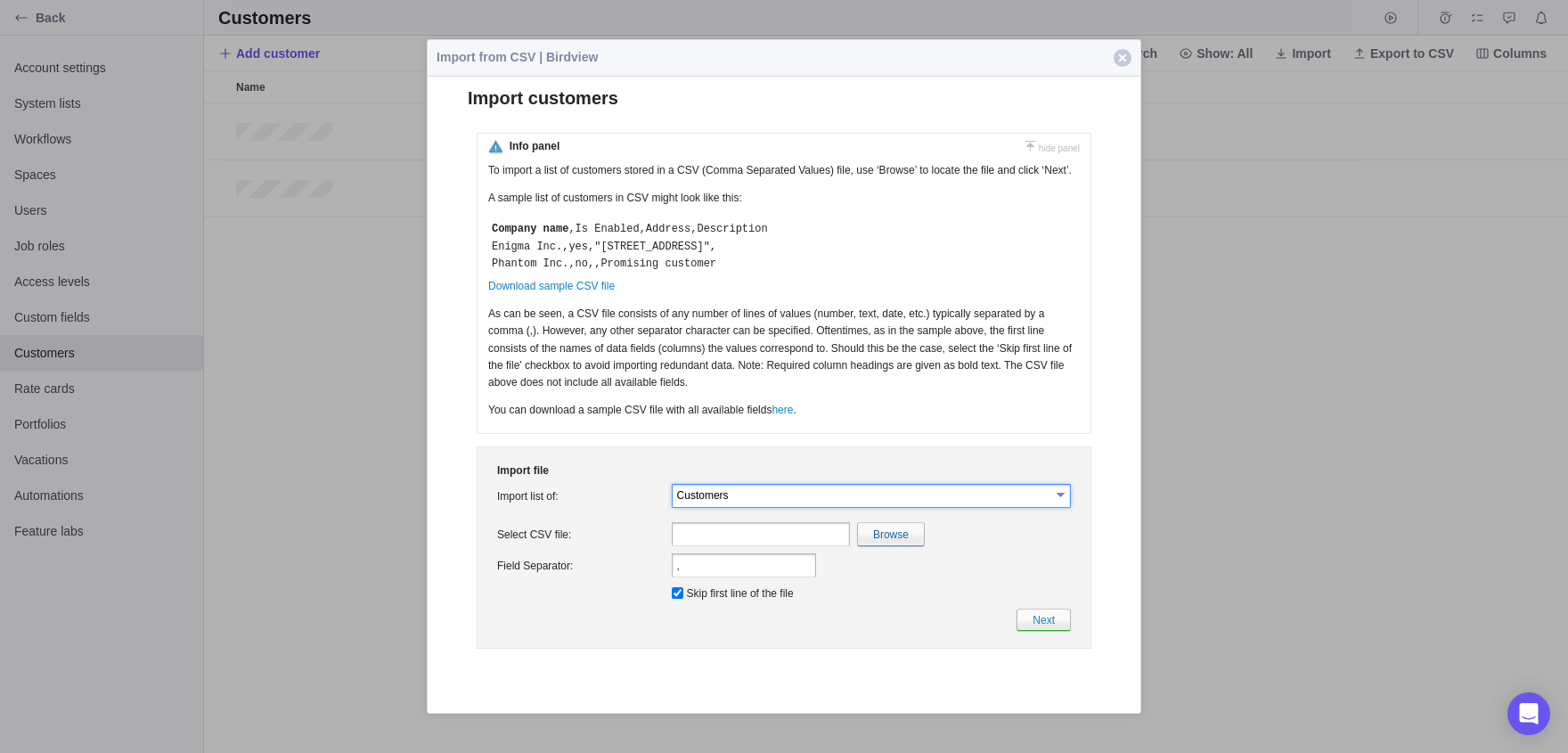
click at [708, 502] on input "Customers" at bounding box center [863, 494] width 373 height 15
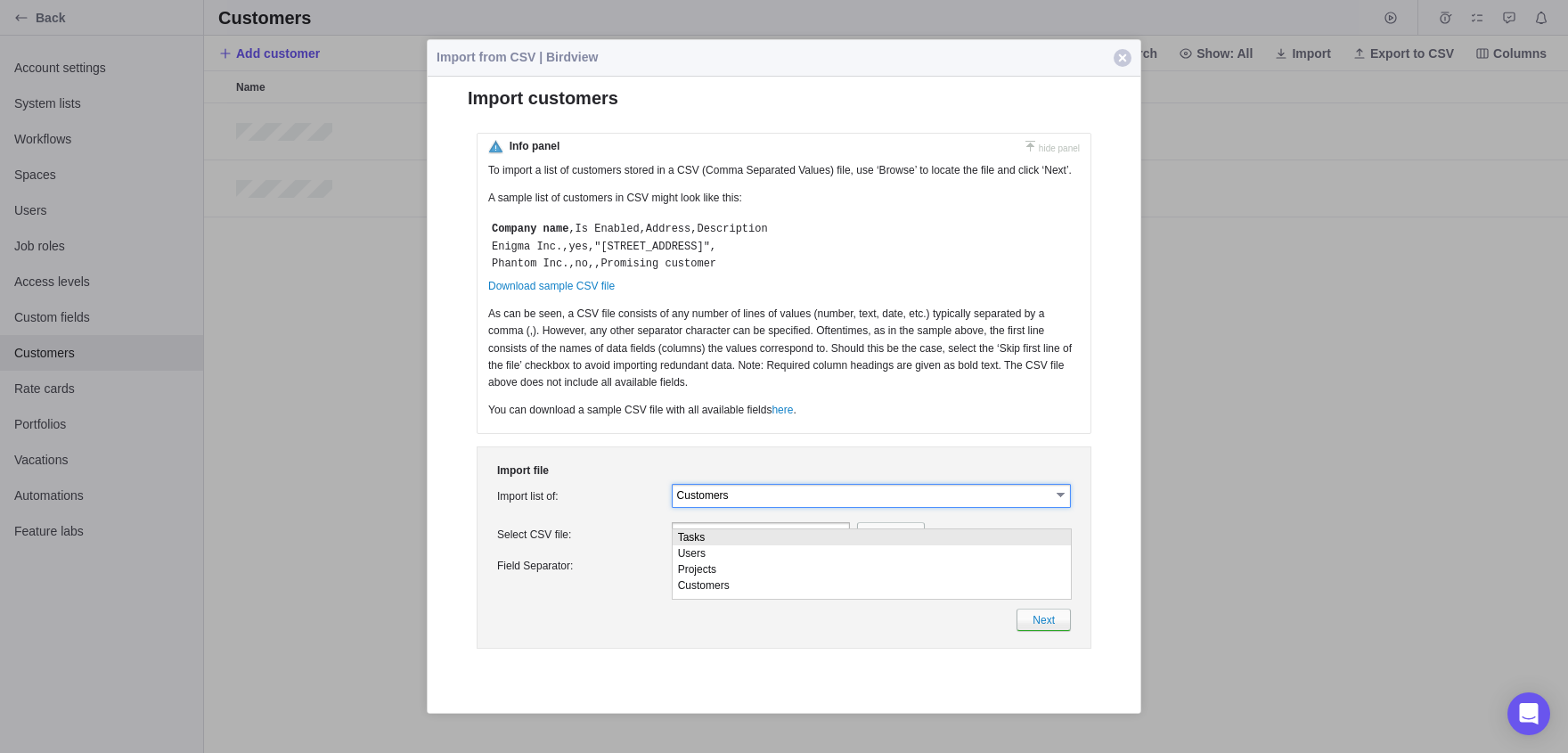
click at [706, 542] on li "Tasks" at bounding box center [871, 536] width 398 height 16
type input "Tasks"
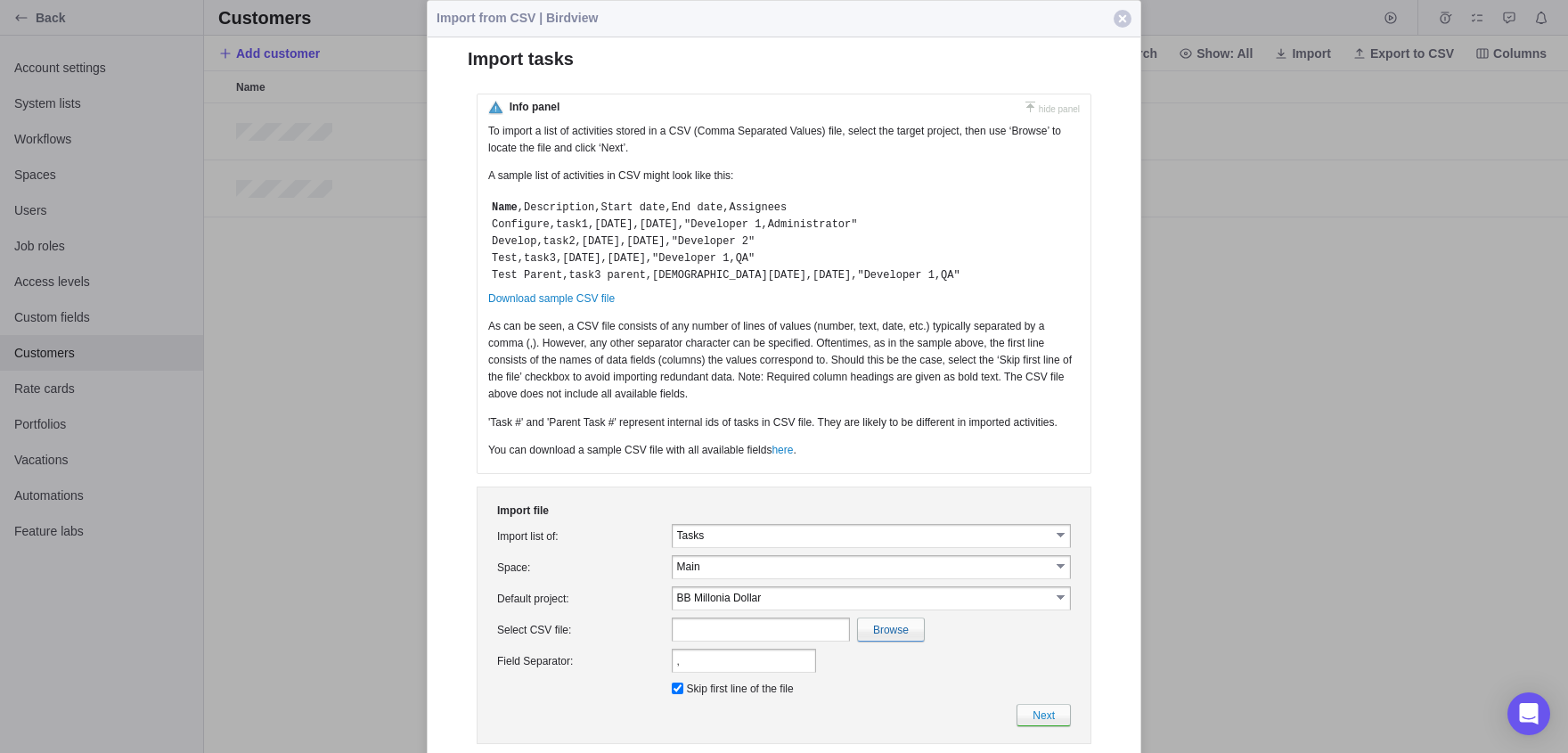
click at [729, 542] on input "Tasks" at bounding box center [863, 535] width 373 height 15
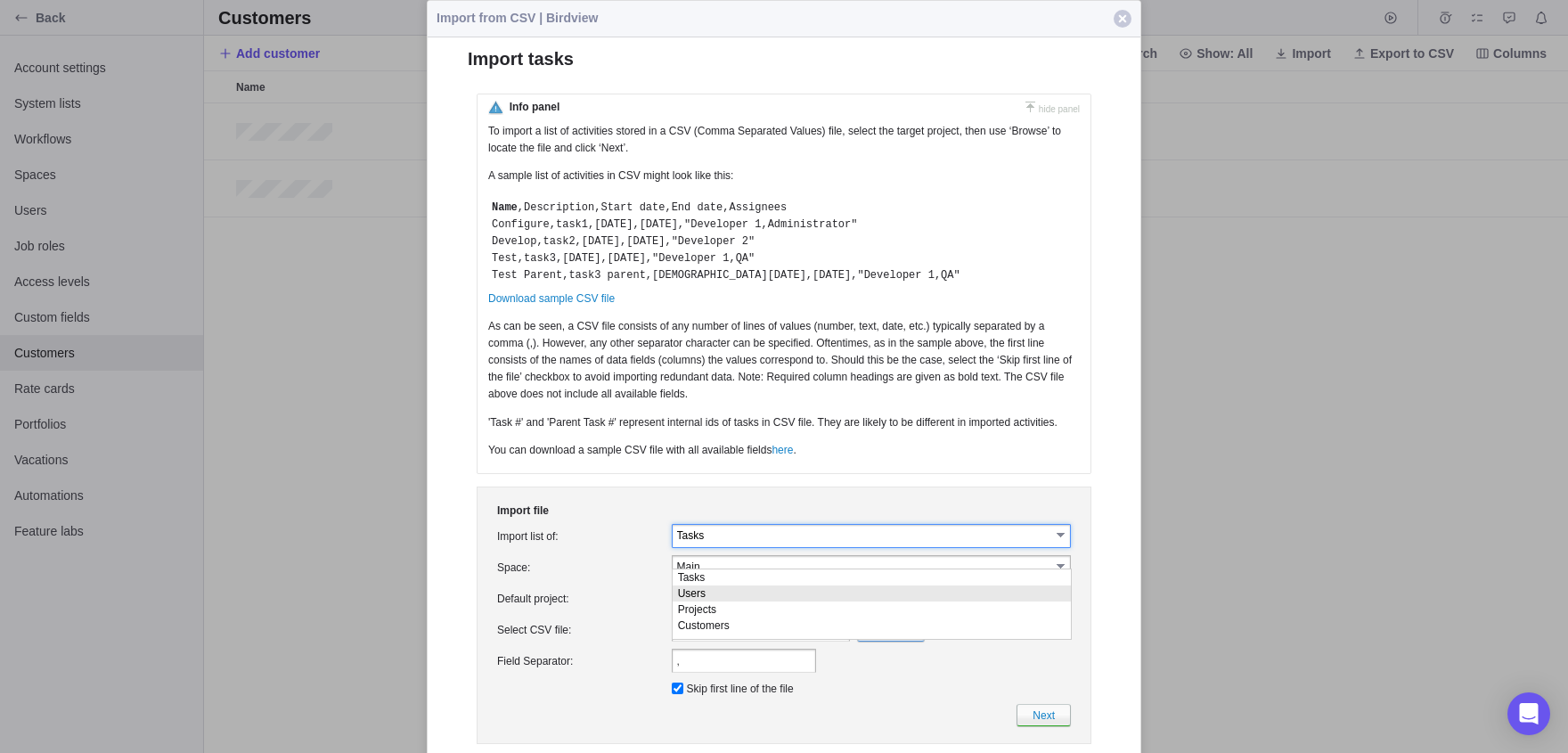
click at [729, 592] on li "Users" at bounding box center [871, 593] width 398 height 16
type input "Users"
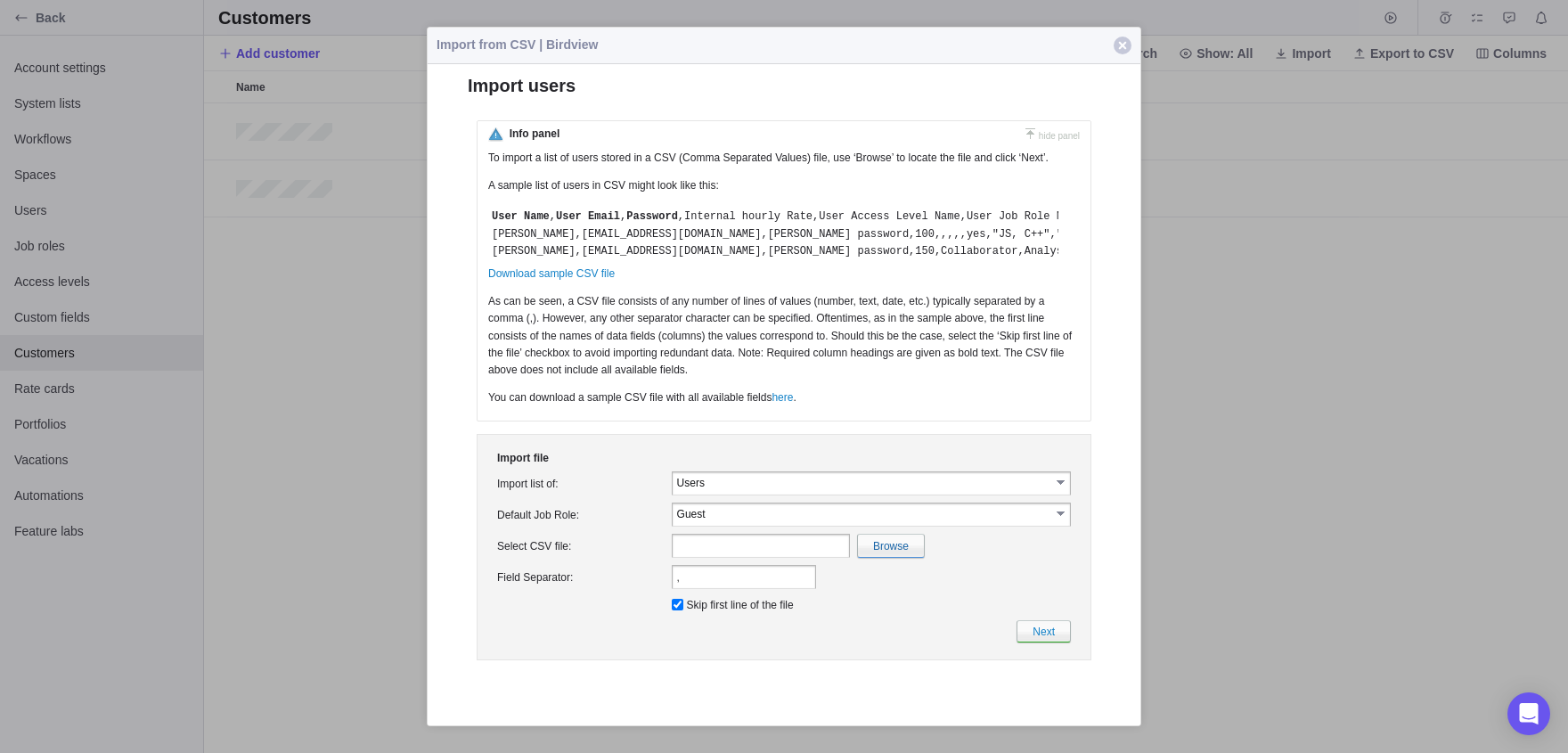
scroll to position [110, 0]
click at [729, 534] on input "file" at bounding box center [502, 545] width 843 height 22
type input "C:\fakepath\tttt.csv"
type input "tttt.csv"
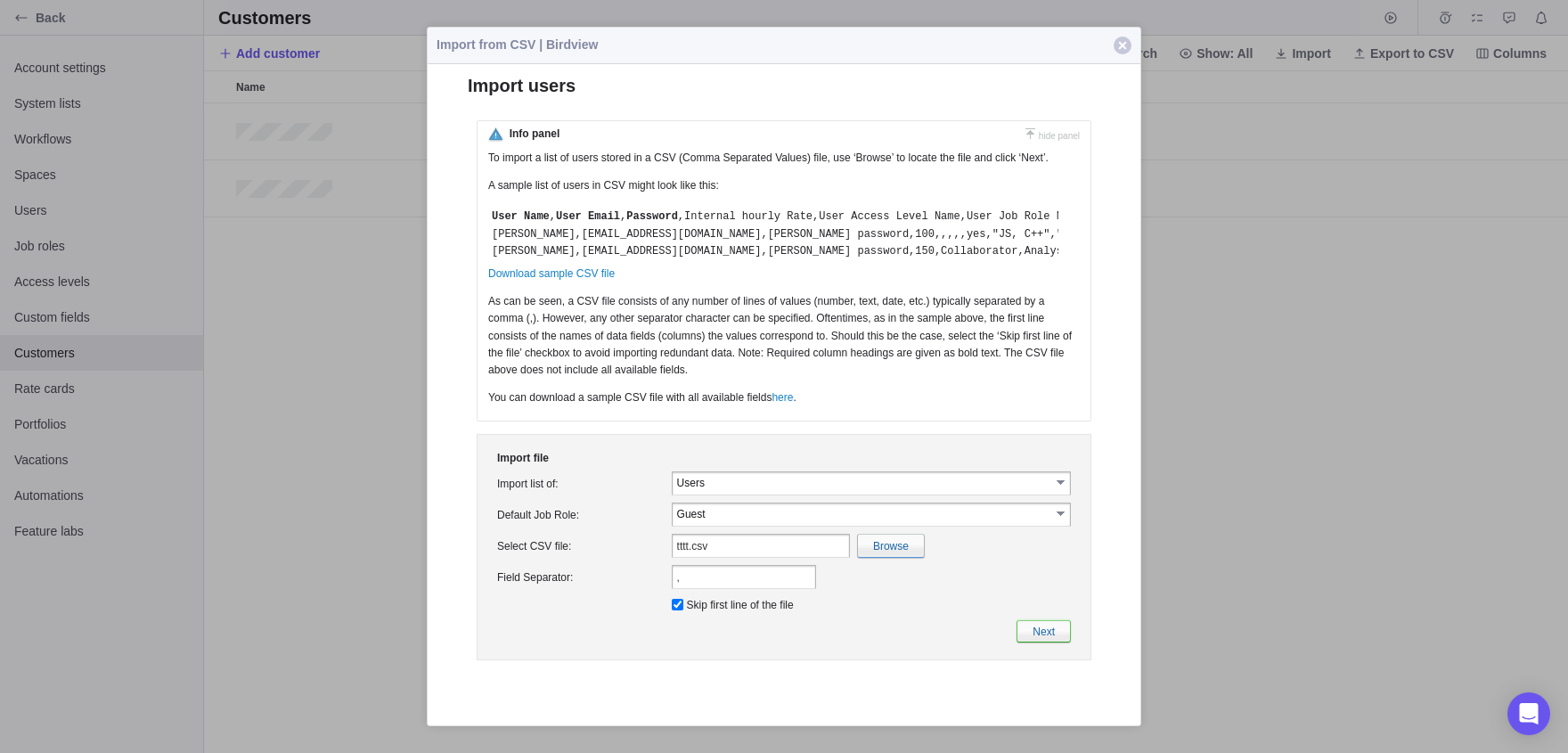
click at [729, 642] on link "Next" at bounding box center [1043, 631] width 54 height 22
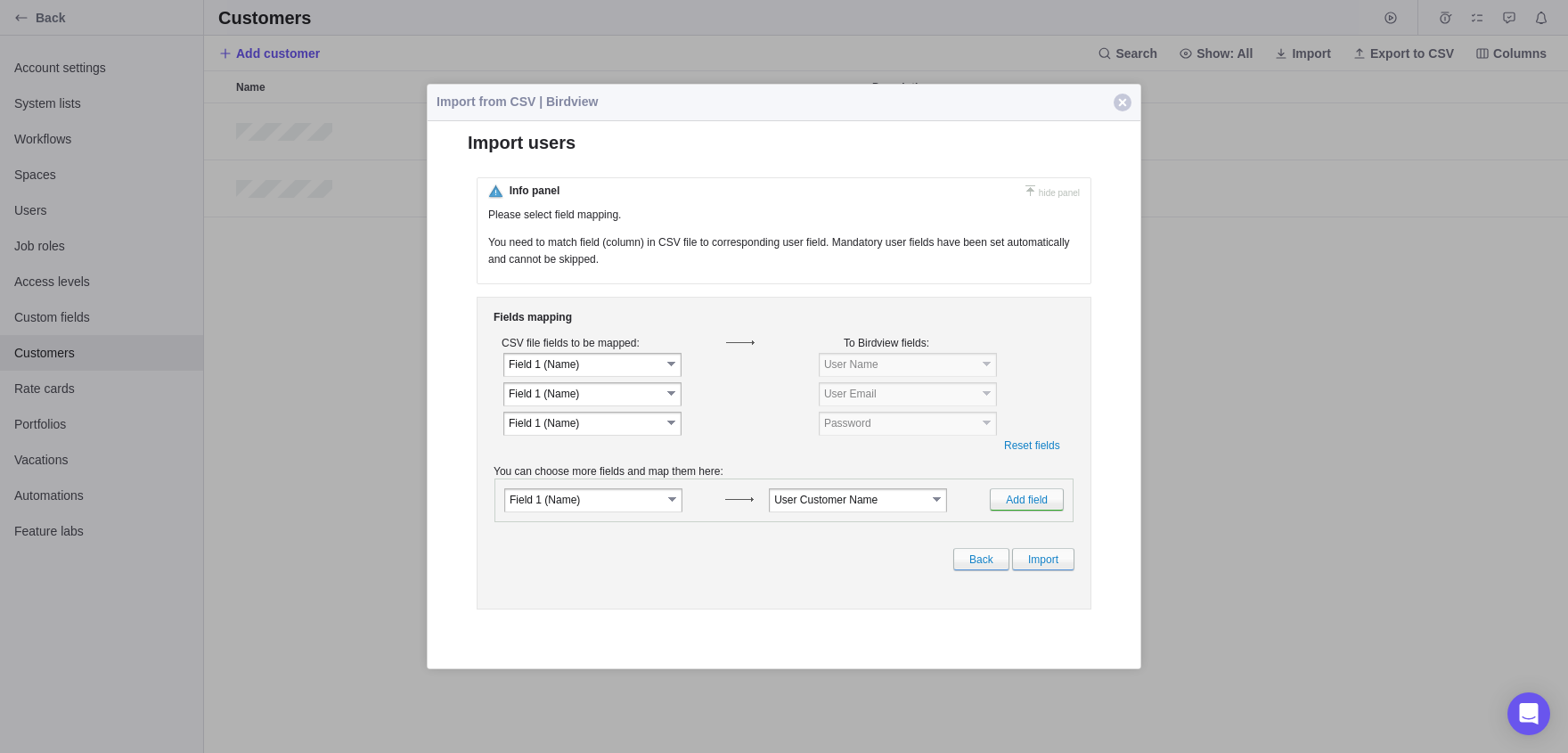
scroll to position [650, 1364]
drag, startPoint x: 257, startPoint y: 108, endPoint x: 261, endPoint y: 146, distance: 38.2
click at [261, 146] on div at bounding box center [784, 376] width 1568 height 753
click at [729, 94] on button "Close" at bounding box center [1121, 102] width 35 height 35
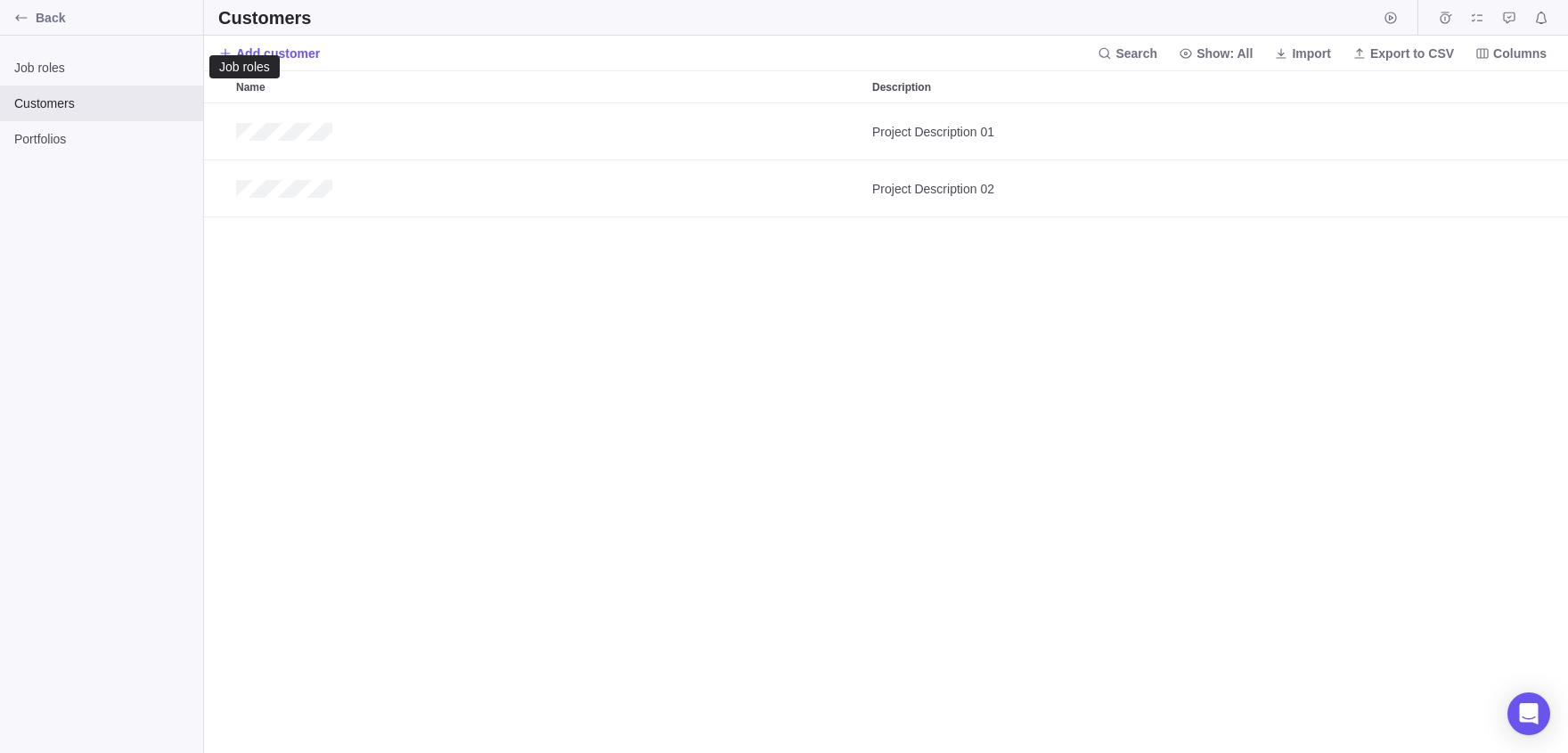
scroll to position [650, 1364]
click at [19, 10] on div "Back" at bounding box center [21, 18] width 29 height 29
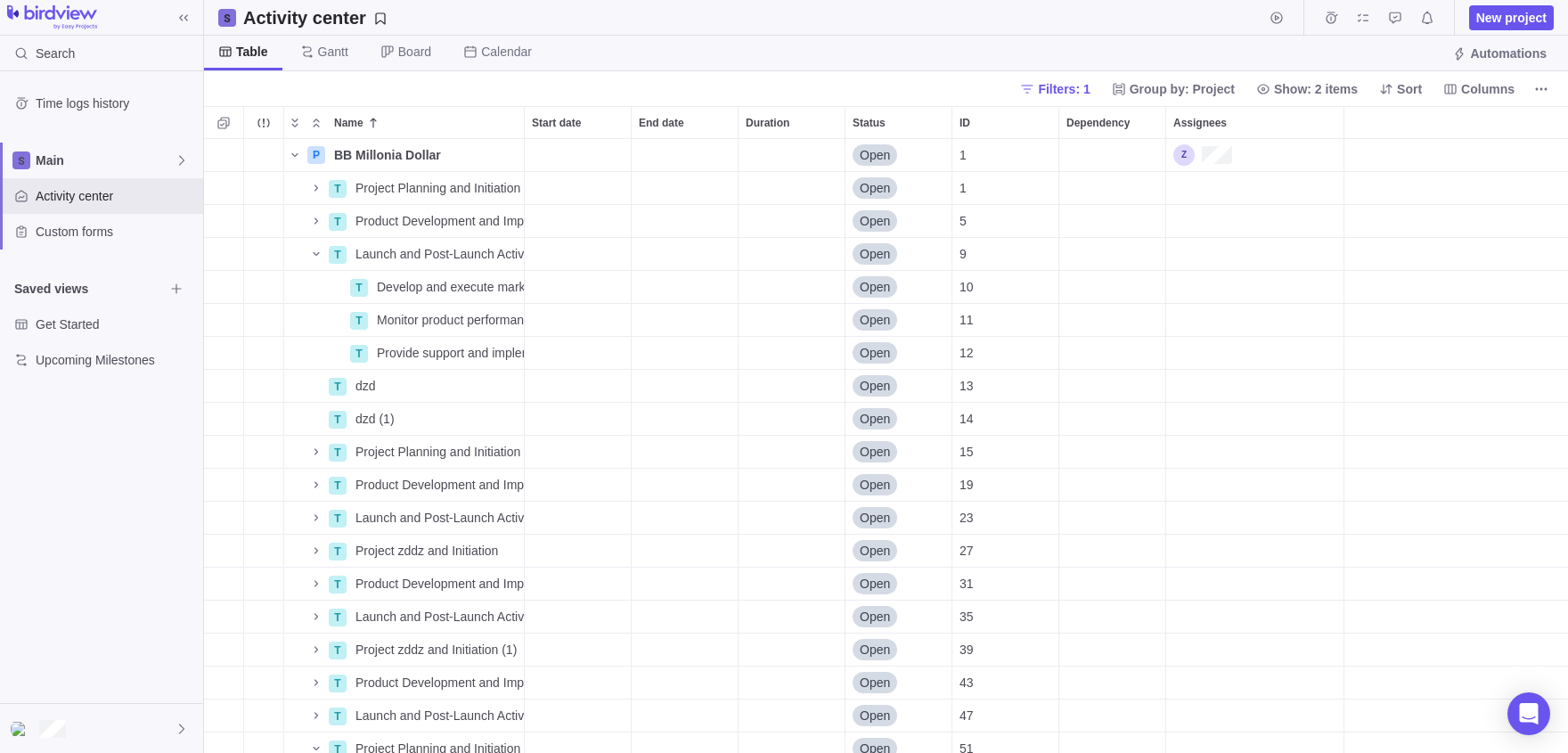
scroll to position [614, 1364]
click at [1280, 160] on div "Assignees" at bounding box center [1255, 156] width 178 height 32
